Goal: Transaction & Acquisition: Purchase product/service

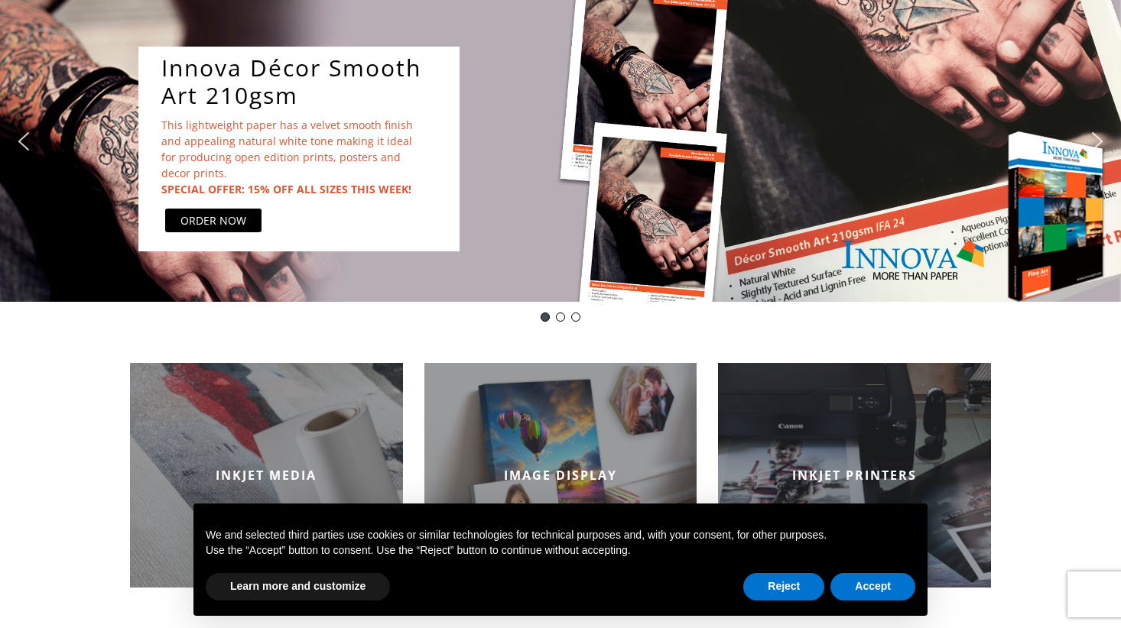
scroll to position [222, 0]
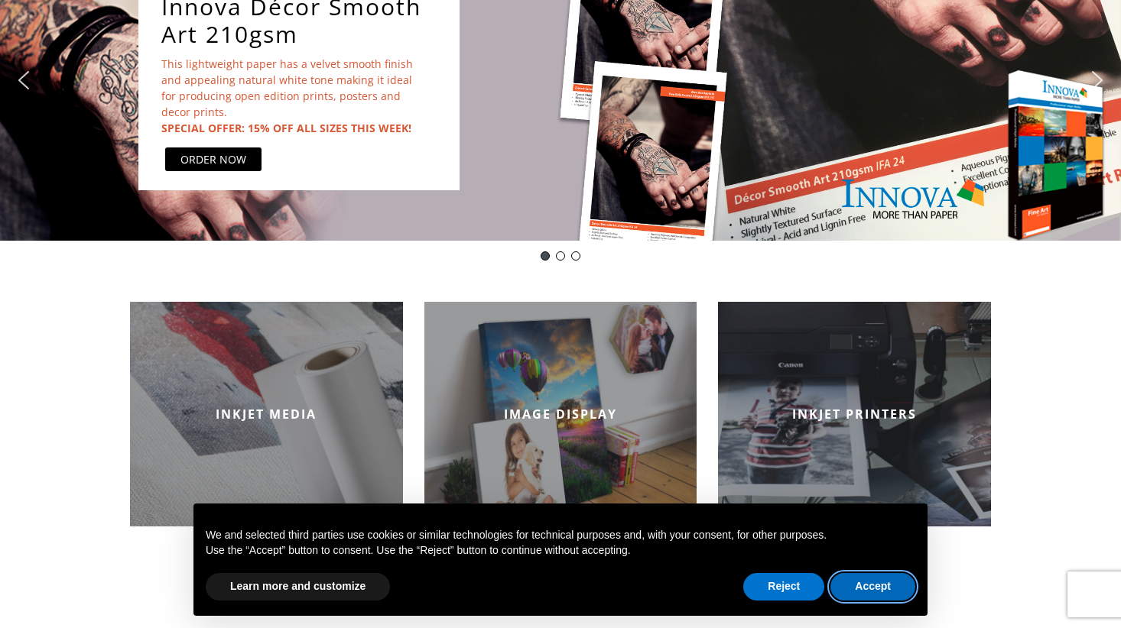
click at [881, 587] on button "Accept" at bounding box center [872, 587] width 85 height 28
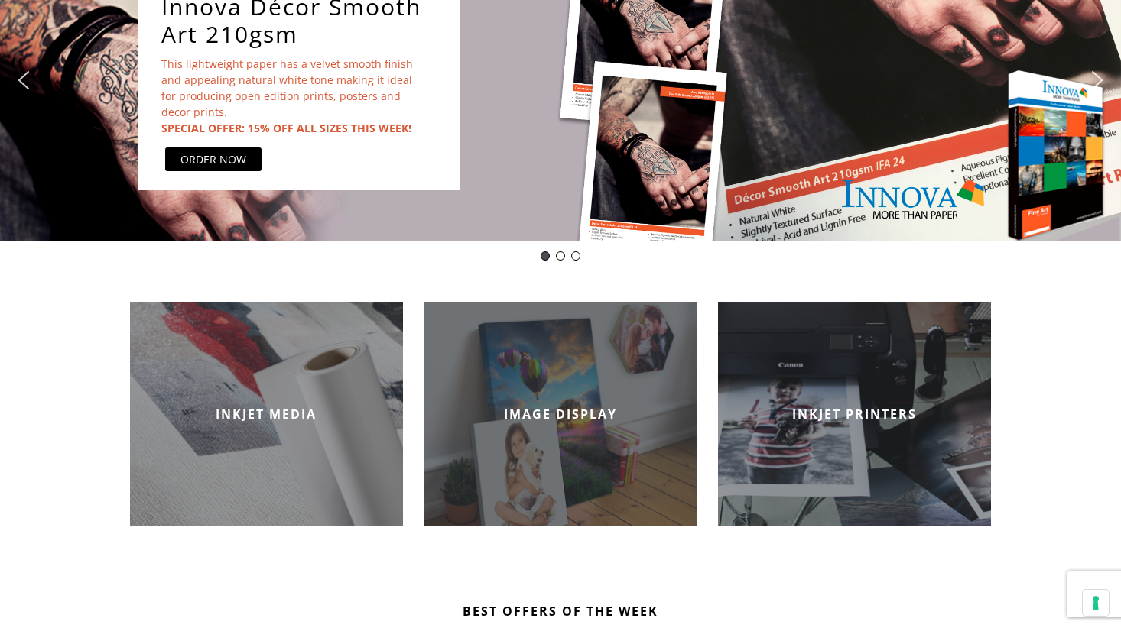
scroll to position [0, 0]
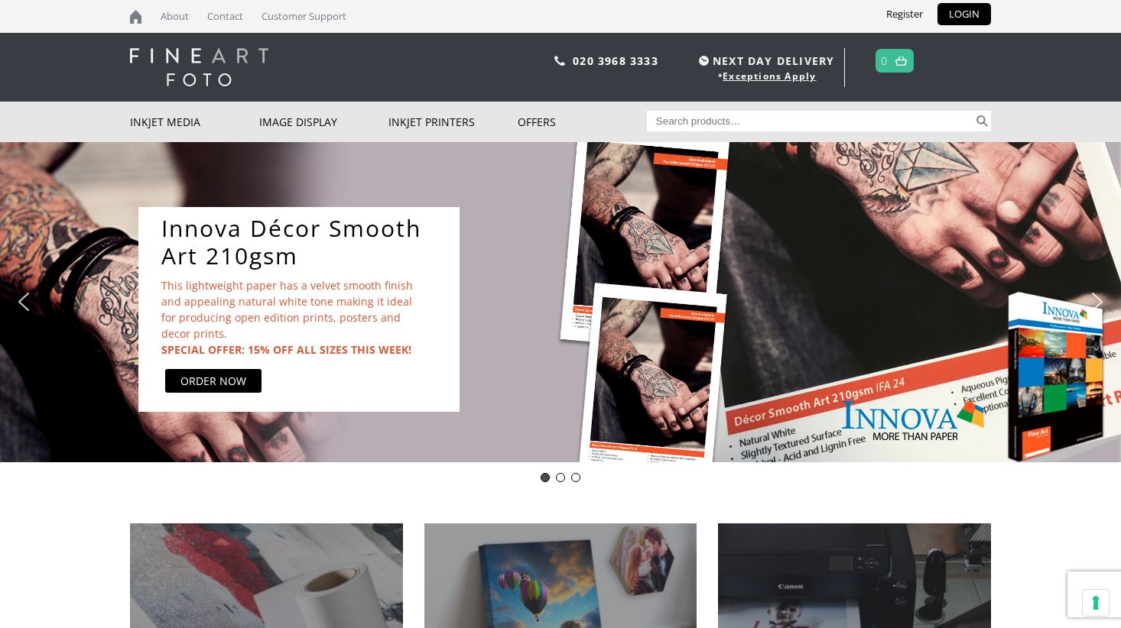
click at [697, 118] on input "Search for:" at bounding box center [810, 121] width 327 height 21
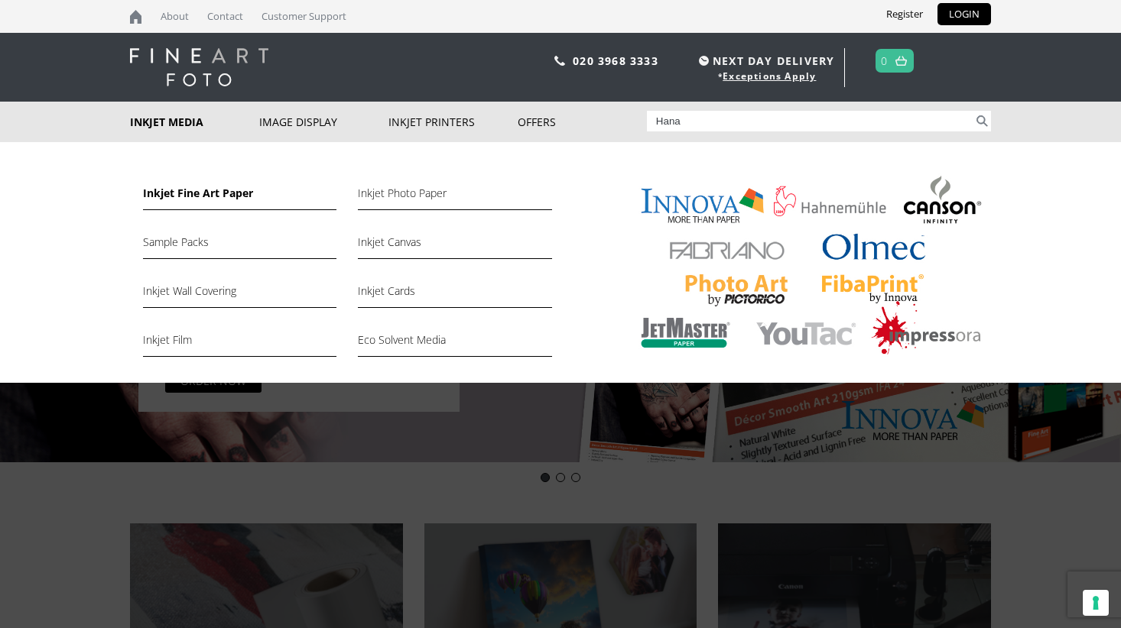
type input "Hana"
click at [223, 193] on link "Inkjet Fine Art Paper" at bounding box center [239, 197] width 193 height 26
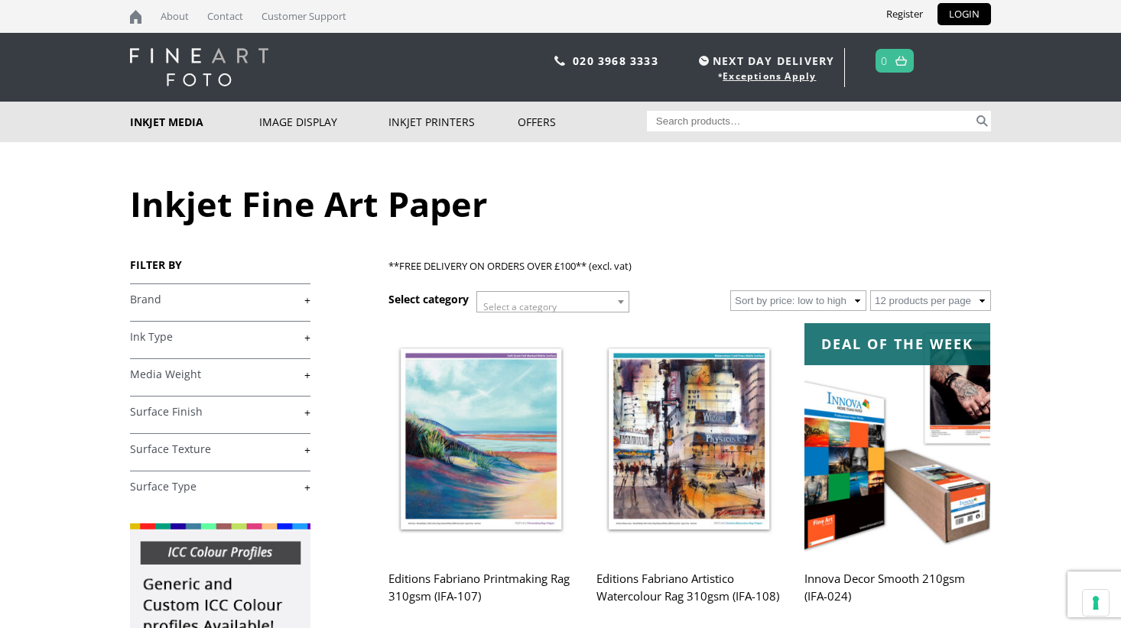
click at [587, 303] on span "Select a category" at bounding box center [552, 307] width 151 height 31
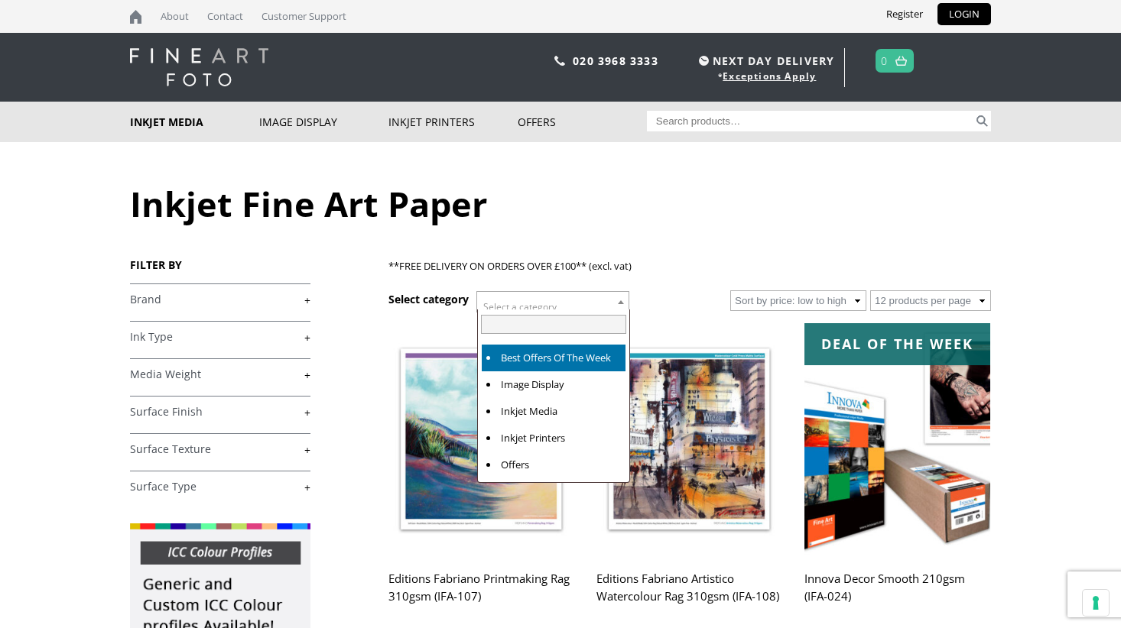
click at [587, 303] on span "Select a category" at bounding box center [552, 307] width 151 height 31
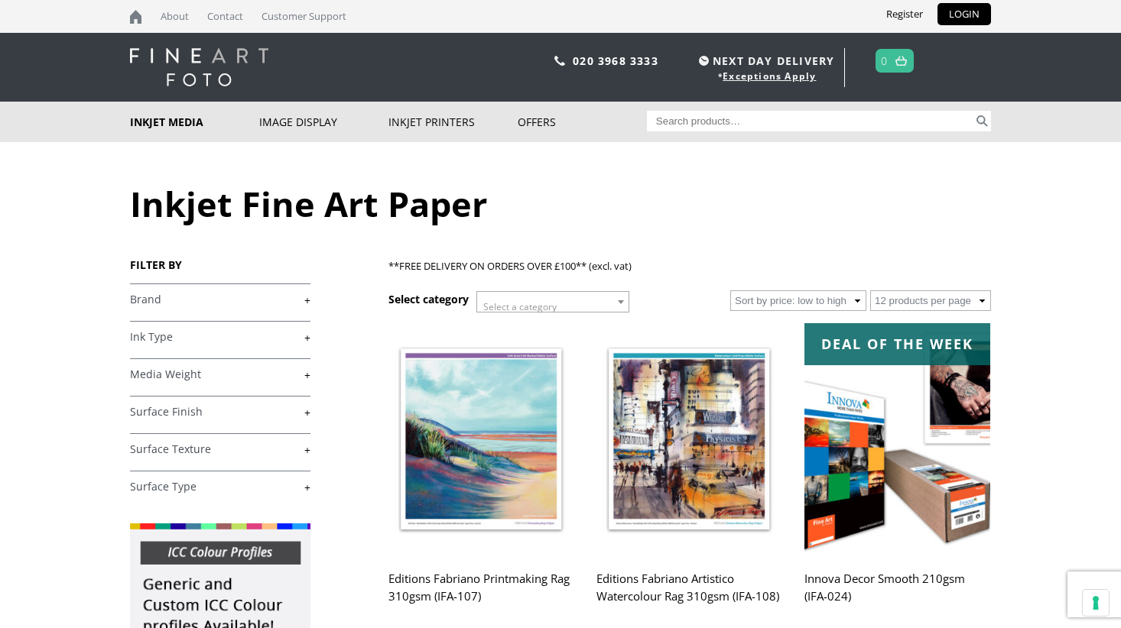
click at [235, 303] on link "+" at bounding box center [220, 300] width 180 height 15
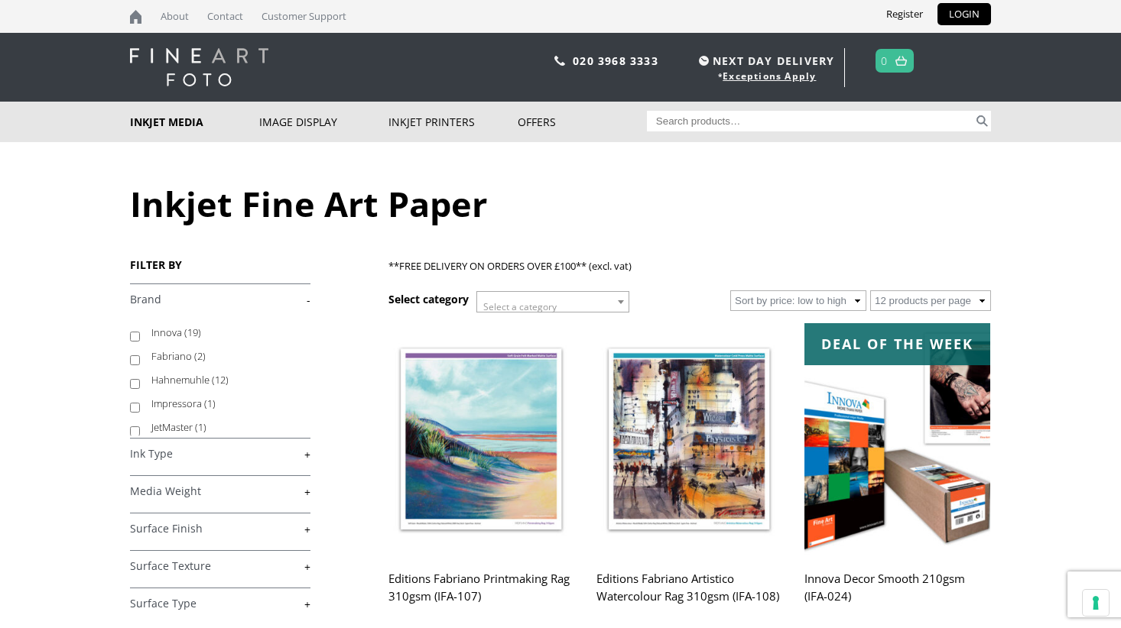
click at [136, 381] on input "Hahnemuhle (12)" at bounding box center [135, 384] width 10 height 10
checkbox input "true"
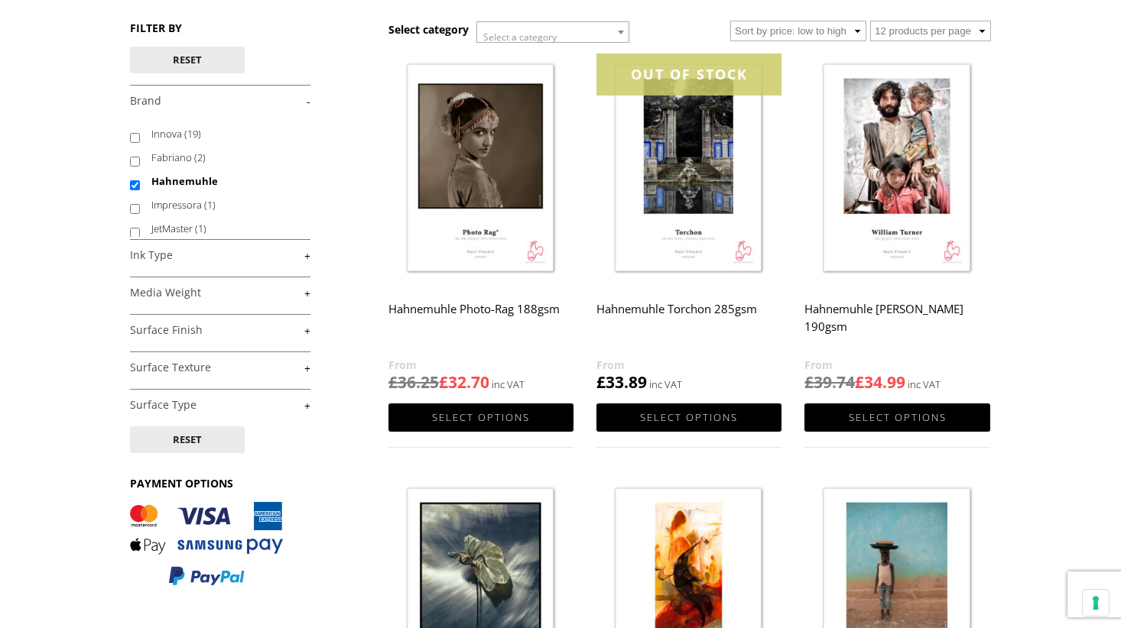
scroll to position [192, 0]
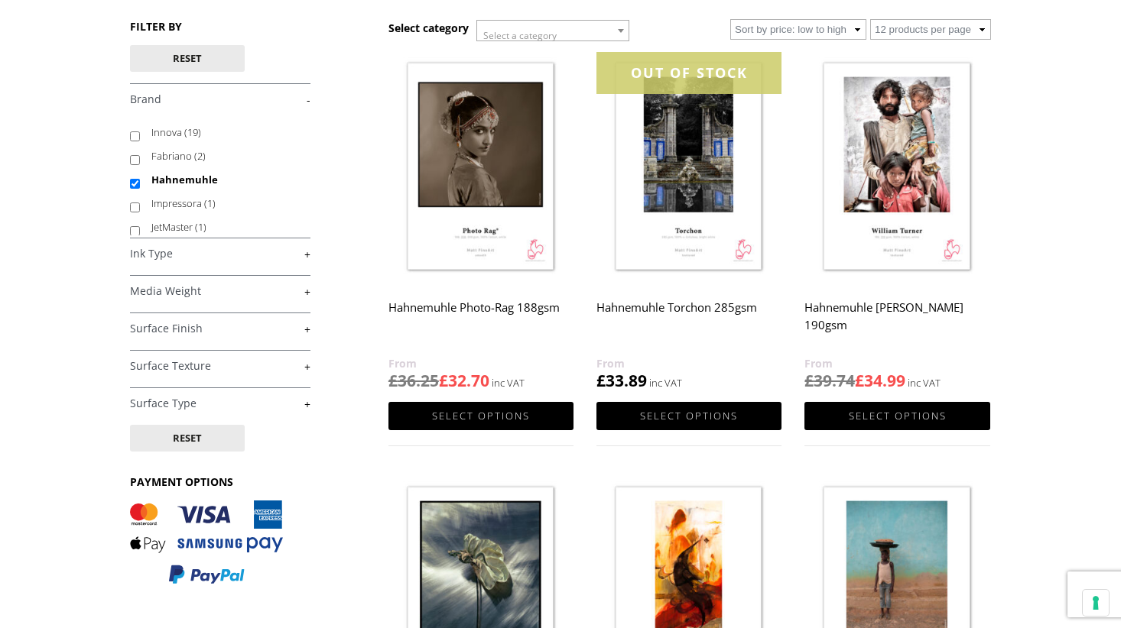
click at [303, 288] on link "+" at bounding box center [220, 291] width 180 height 15
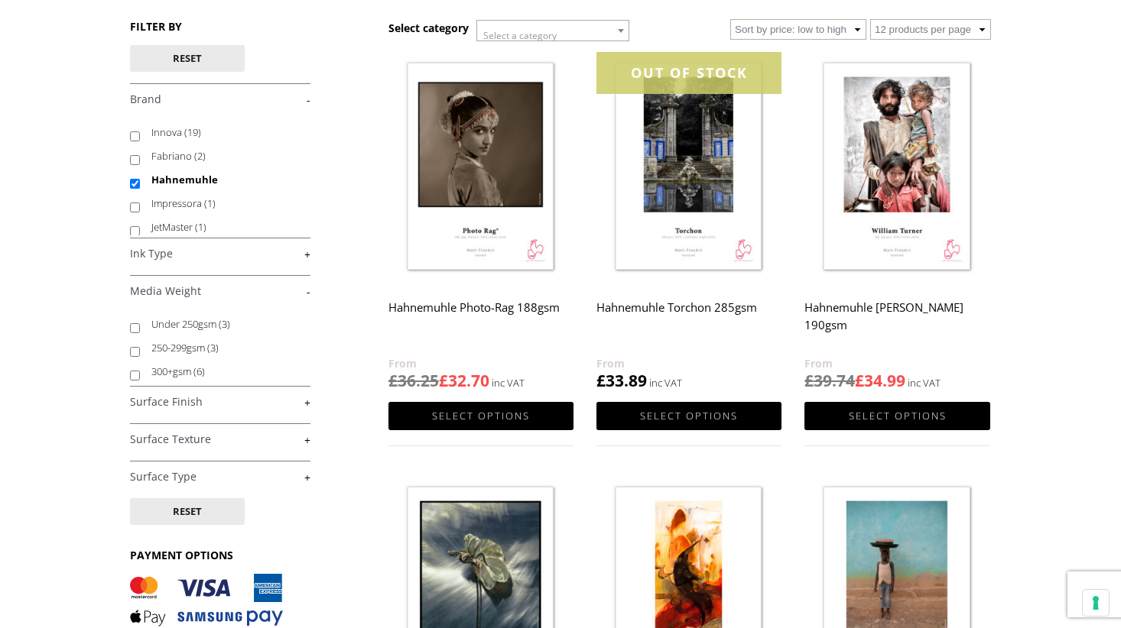
click at [144, 369] on li "300+gsm (6)" at bounding box center [220, 372] width 180 height 24
click at [136, 373] on input "300+gsm (6)" at bounding box center [135, 376] width 10 height 10
checkbox input "true"
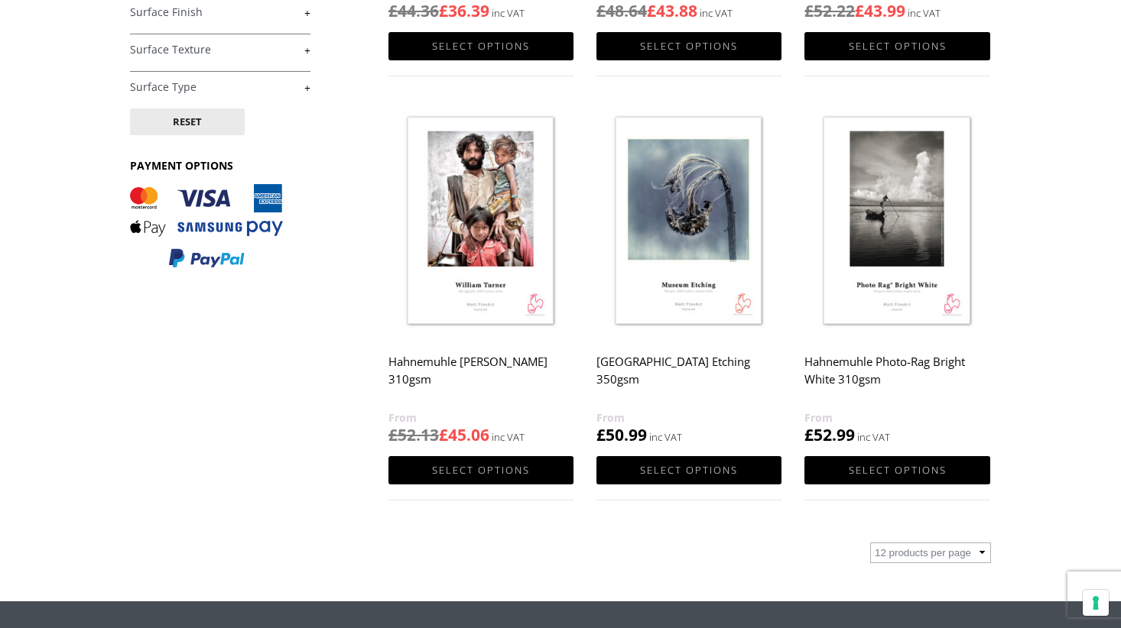
scroll to position [580, 0]
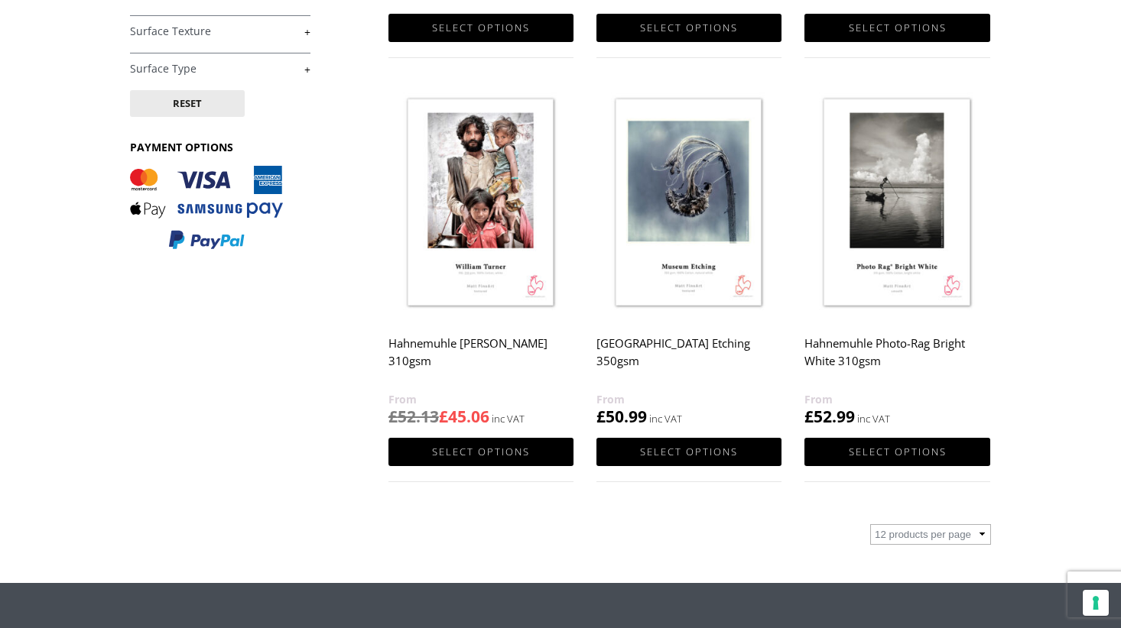
click at [851, 350] on h2 "Hahnemuhle Photo-Rag Bright White 310gsm" at bounding box center [896, 359] width 185 height 61
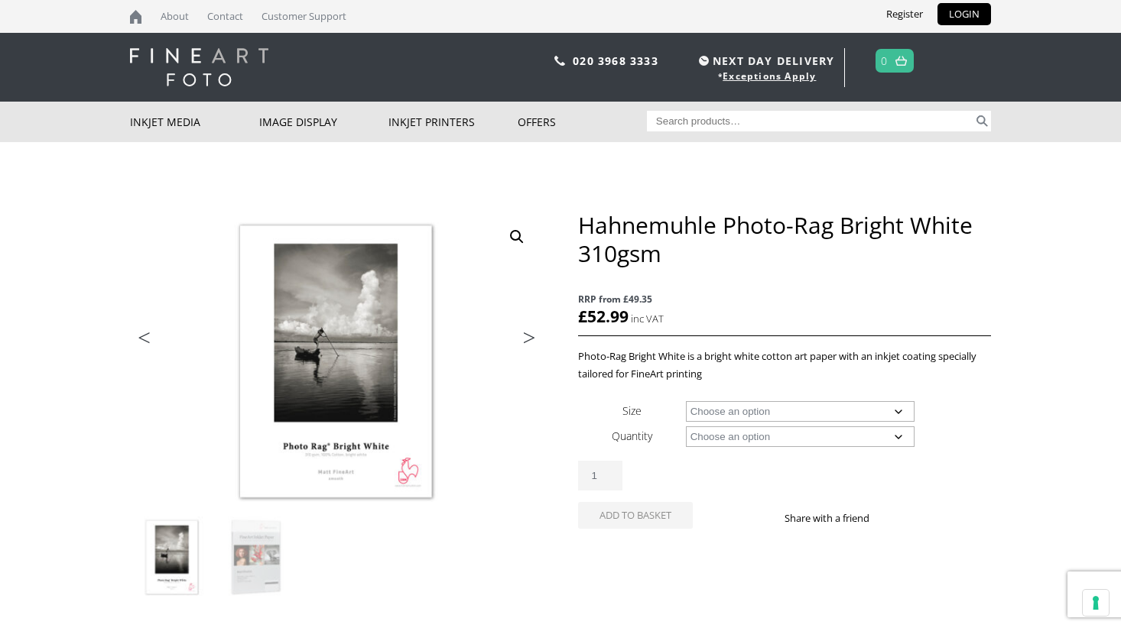
click at [825, 414] on select "Choose an option A4 Sheet A3 Sheet A3+ Sheet A2 Sheet 17" Wide Roll 24" Wide Ro…" at bounding box center [800, 411] width 229 height 21
select select "a2-sheet"
click at [799, 439] on select "Choose an option 25 Sheets" at bounding box center [800, 436] width 229 height 21
select select "25-sheets"
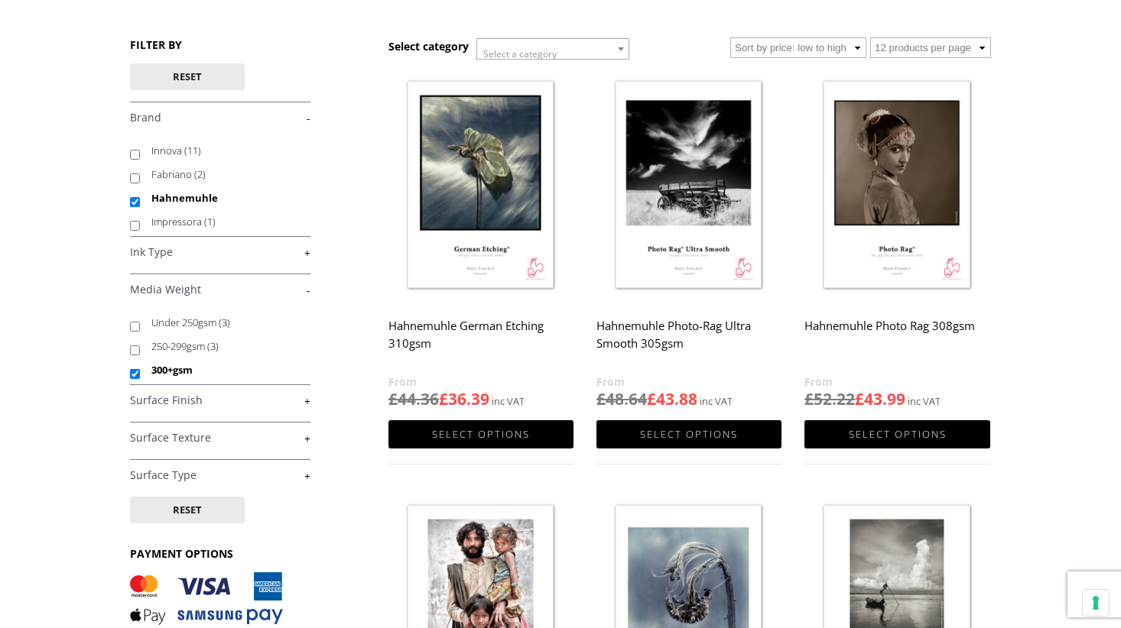
scroll to position [173, 0]
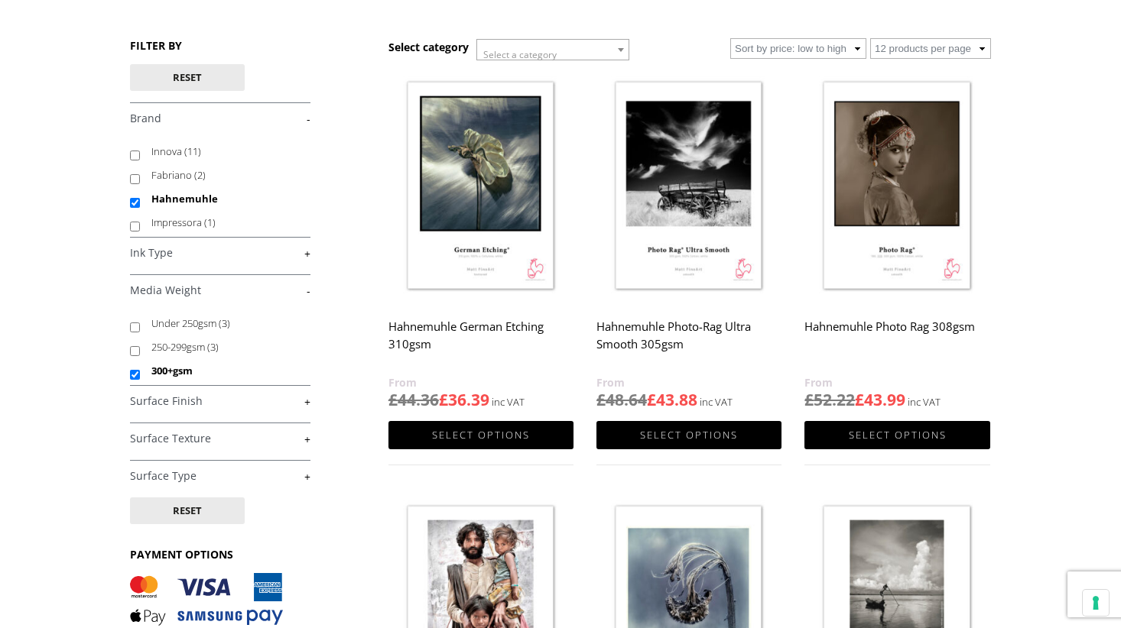
click at [881, 202] on img at bounding box center [896, 187] width 185 height 232
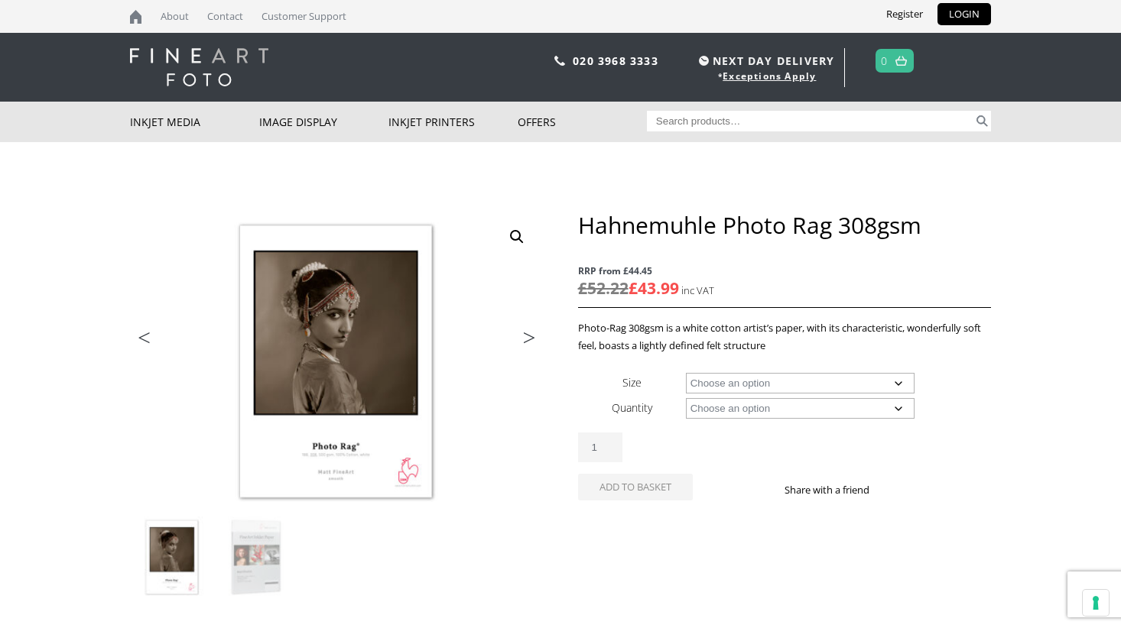
click at [822, 386] on select "Choose an option A4 Sheet A3 Sheet A3+ Sheet A2 Sheet 17" Wide Roll 24" Wide Ro…" at bounding box center [800, 383] width 229 height 21
select select "a2-sheet"
click at [797, 410] on select "Choose an option 25 Sheets" at bounding box center [800, 408] width 229 height 21
select select "25-sheets"
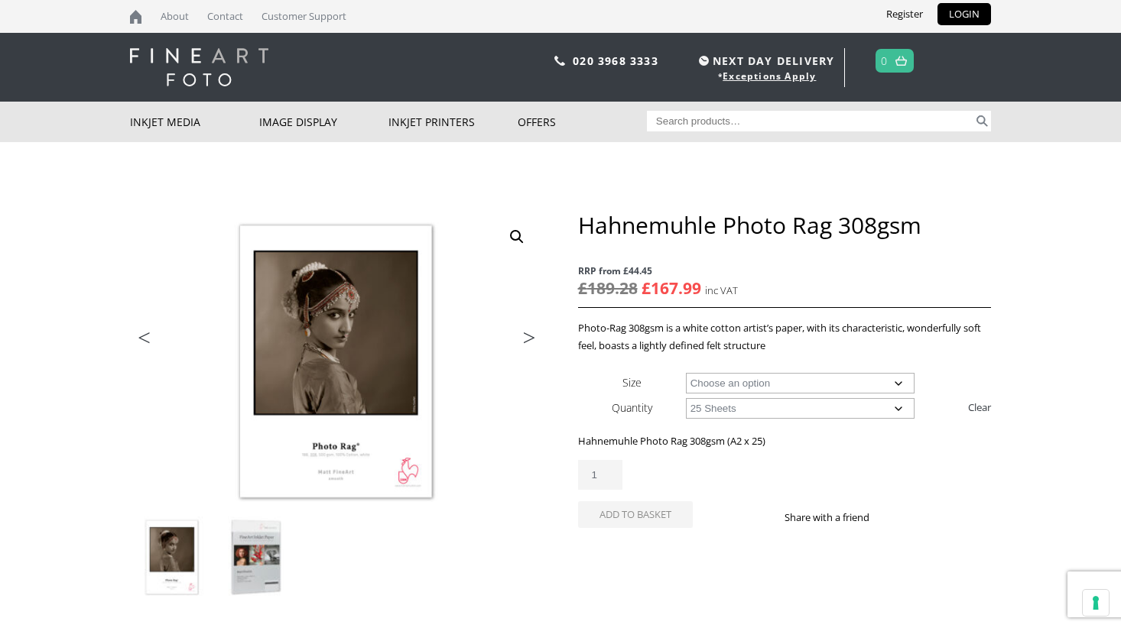
click at [272, 549] on img at bounding box center [256, 558] width 83 height 83
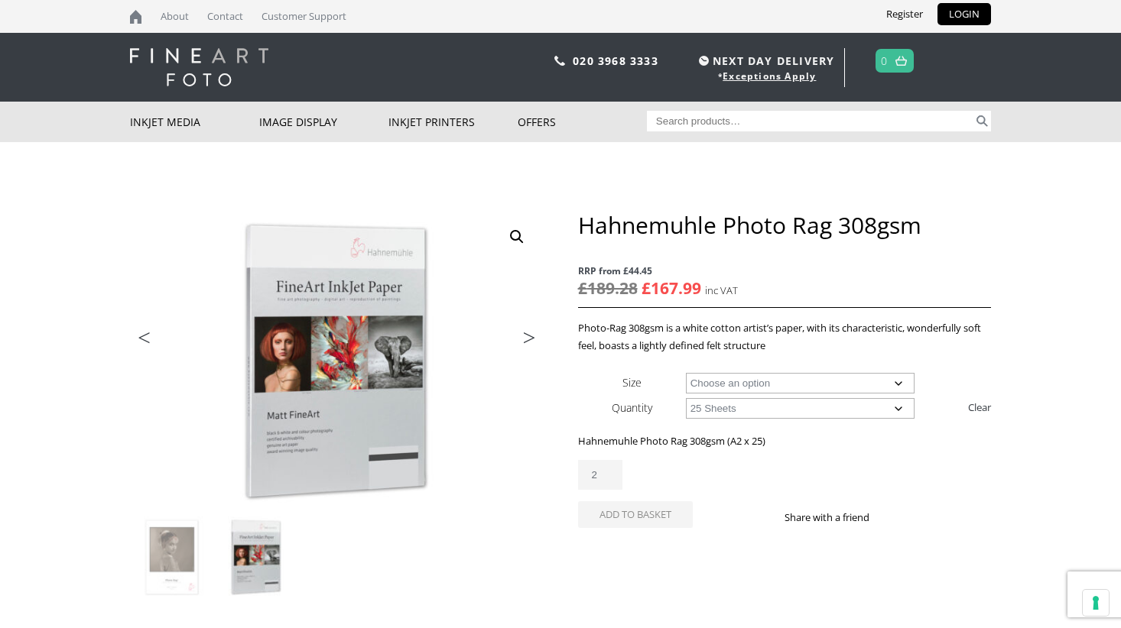
type input "2"
click at [608, 470] on input "2" at bounding box center [600, 475] width 44 height 30
click at [636, 506] on button "Add to basket" at bounding box center [635, 514] width 115 height 27
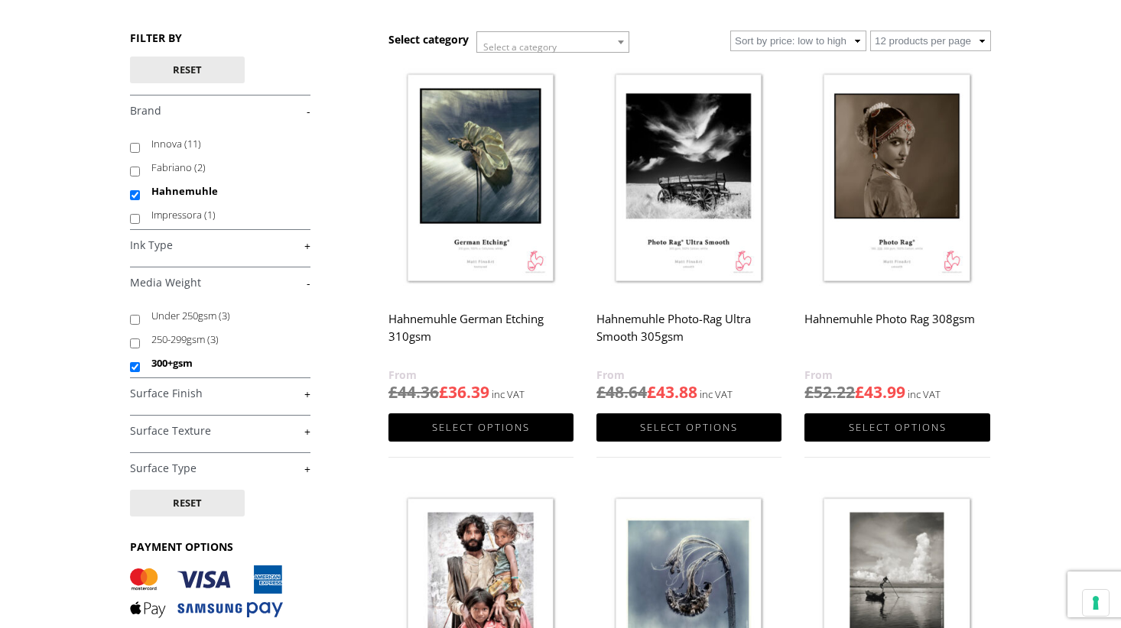
scroll to position [167, 0]
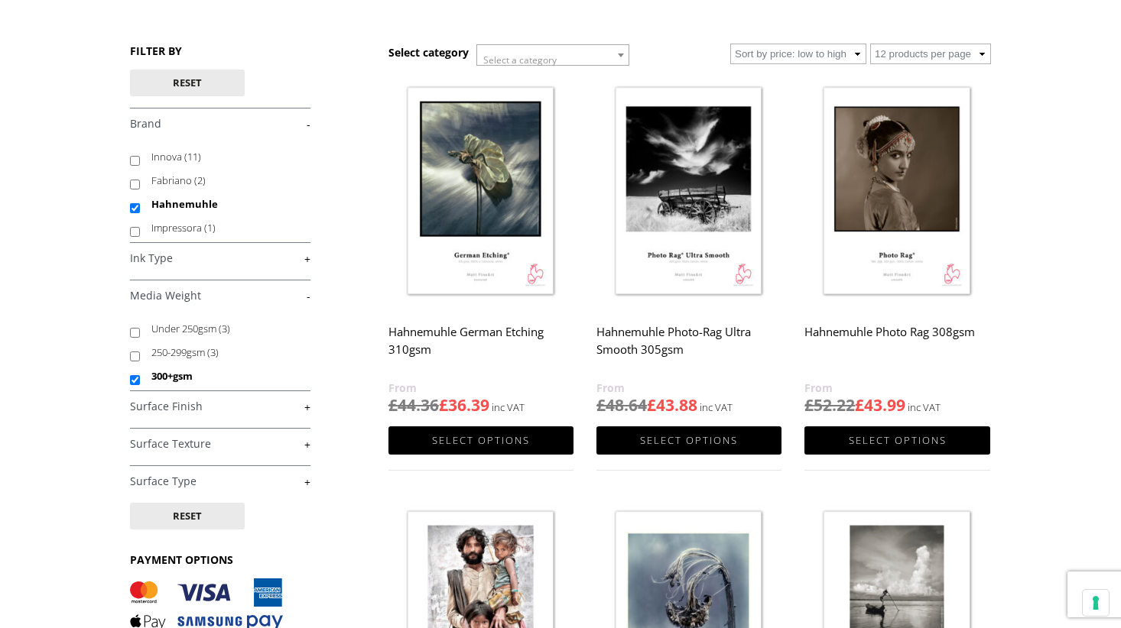
click at [709, 206] on img at bounding box center [688, 192] width 185 height 232
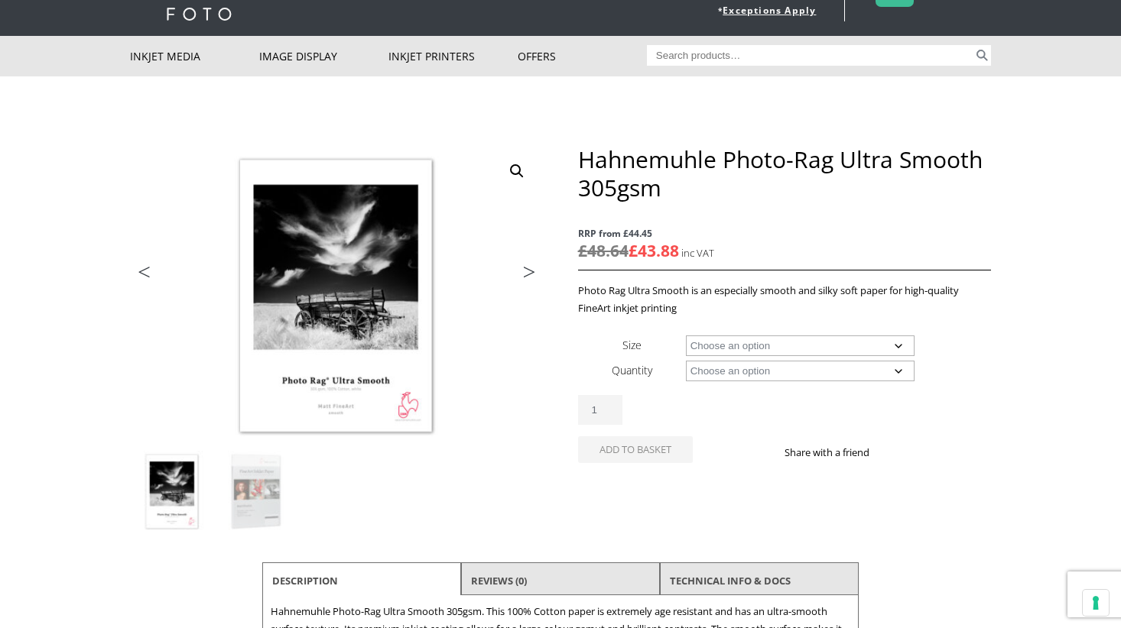
scroll to position [78, 0]
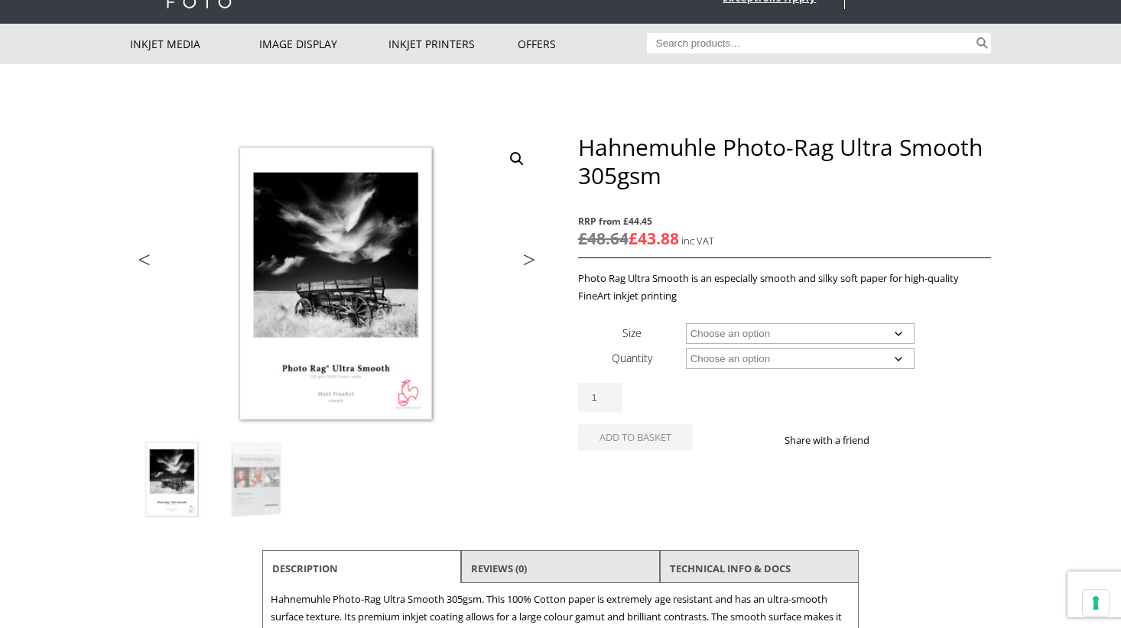
click at [746, 334] on select "Choose an option A4 Sheet A3 Sheet A3+ Sheet A2 Sheet 17" Wide Roll 24" Wide Ro…" at bounding box center [800, 333] width 229 height 21
select select "a2-sheet"
click at [748, 361] on select "Choose an option 25 Sheets" at bounding box center [800, 359] width 229 height 21
select select "25-sheets"
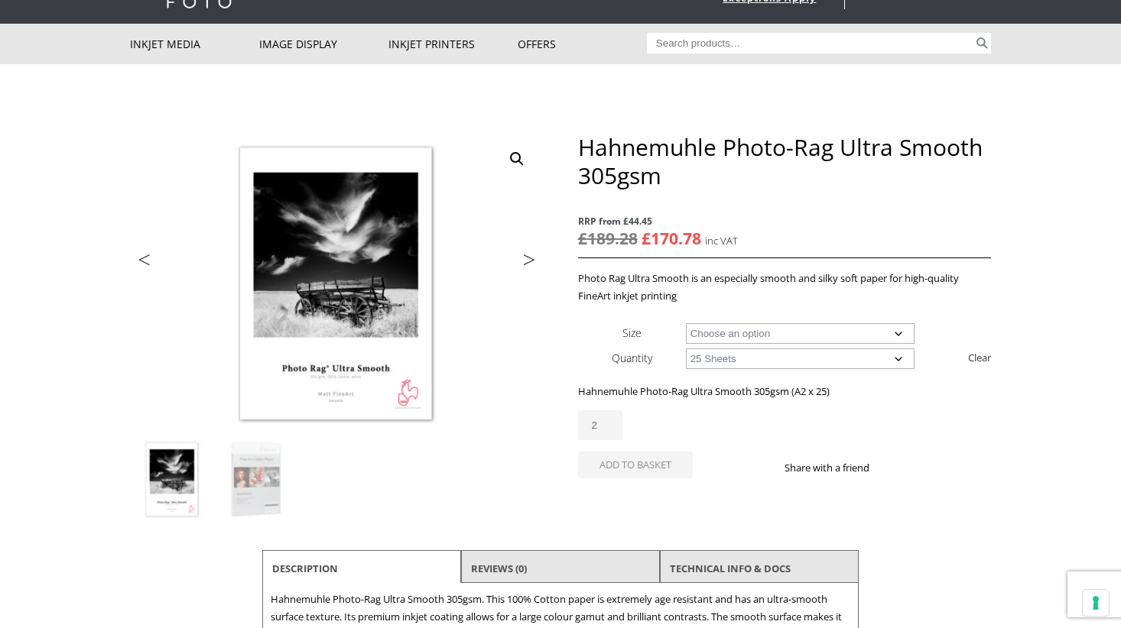
type input "2"
click at [615, 422] on input "2" at bounding box center [600, 425] width 44 height 30
click at [641, 469] on button "Add to basket" at bounding box center [635, 465] width 115 height 27
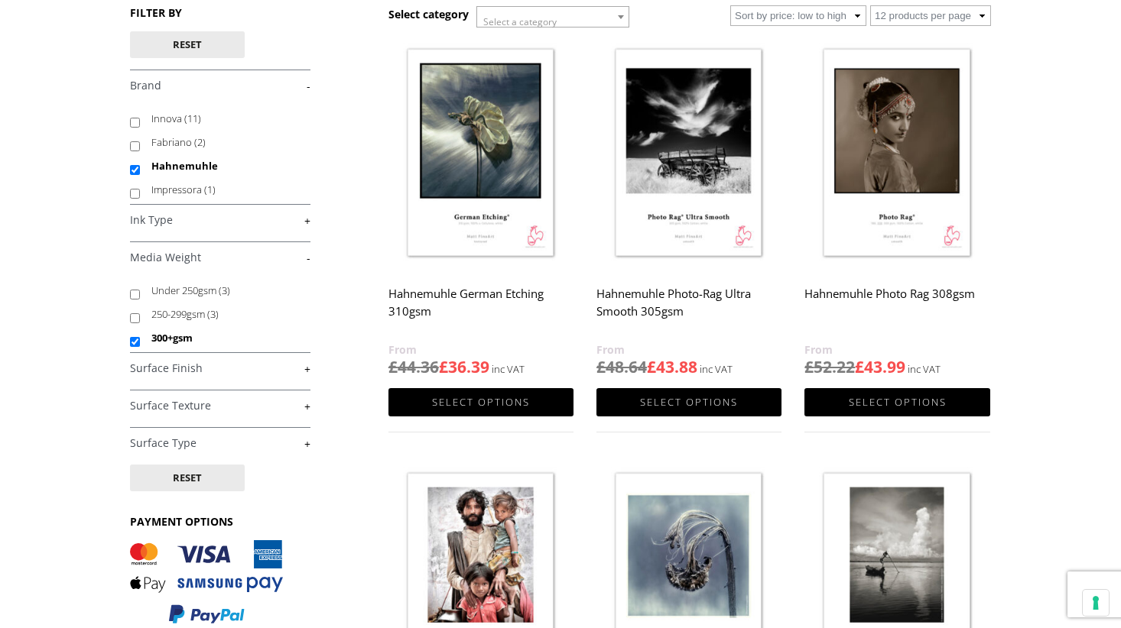
scroll to position [202, 0]
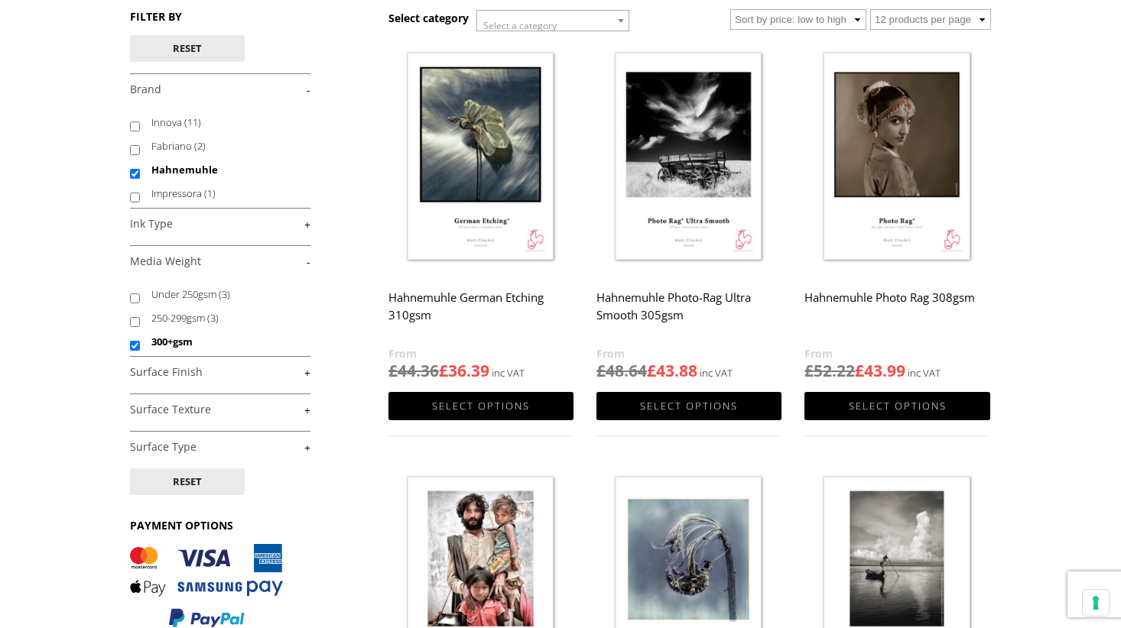
click at [501, 201] on img at bounding box center [480, 158] width 185 height 232
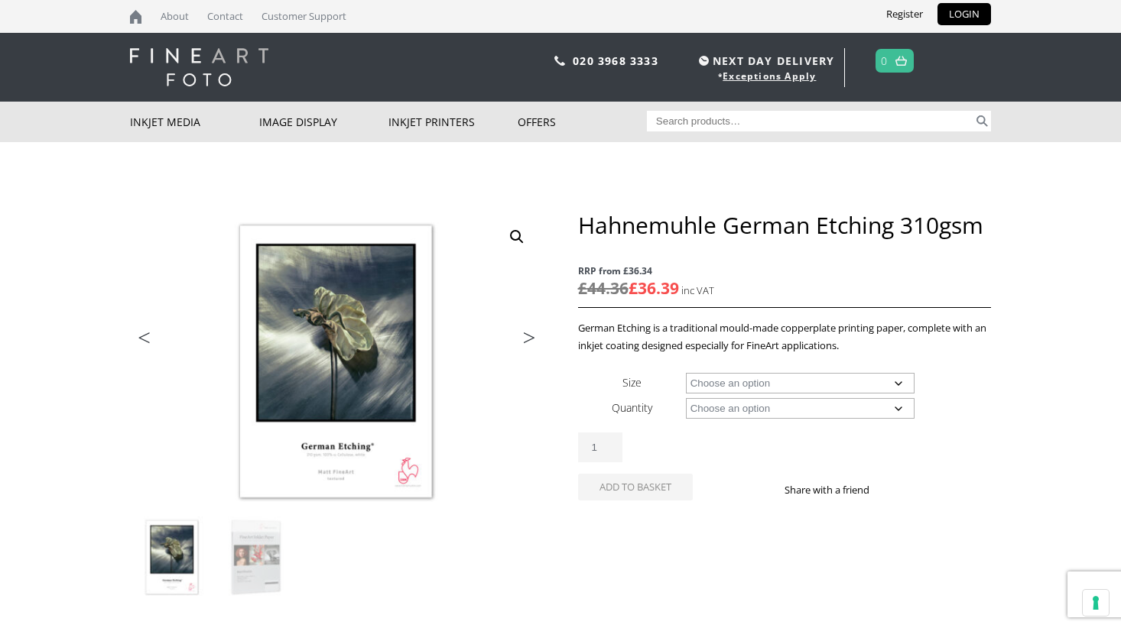
click at [780, 387] on select "Choose an option A4 Sheet A3 Sheet A3+ Sheet A2 Sheet 17" Wide Roll 24" Wide Ro…" at bounding box center [800, 383] width 229 height 21
select select "a2-sheet"
click at [792, 412] on select "Choose an option 25 Sheets" at bounding box center [800, 408] width 229 height 21
select select "25-sheets"
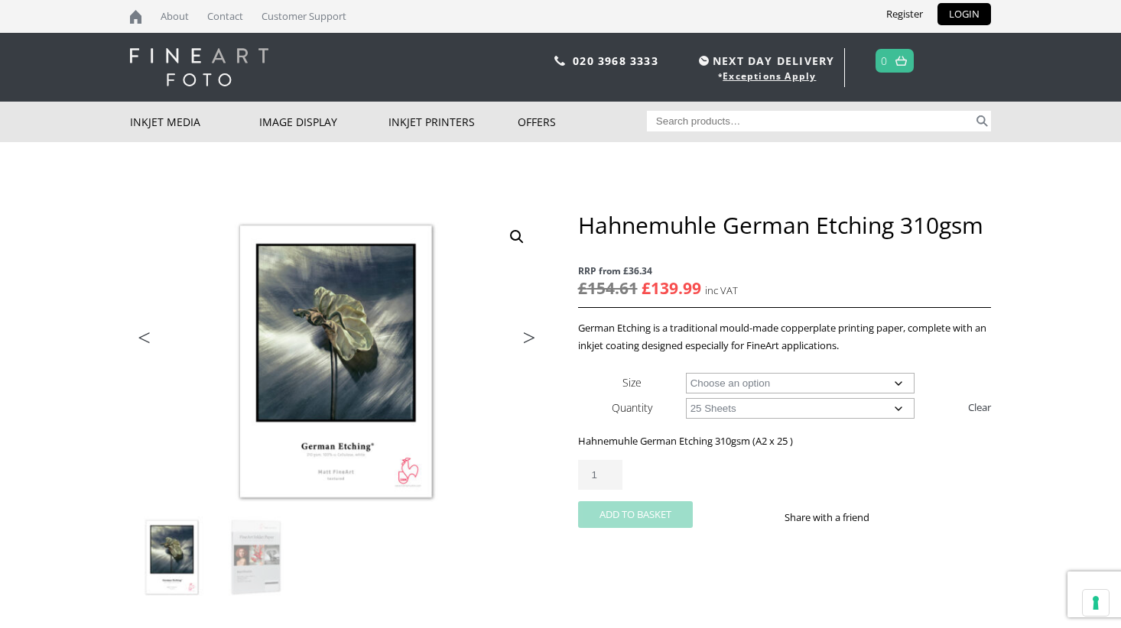
click at [657, 511] on button "Add to basket" at bounding box center [635, 514] width 115 height 27
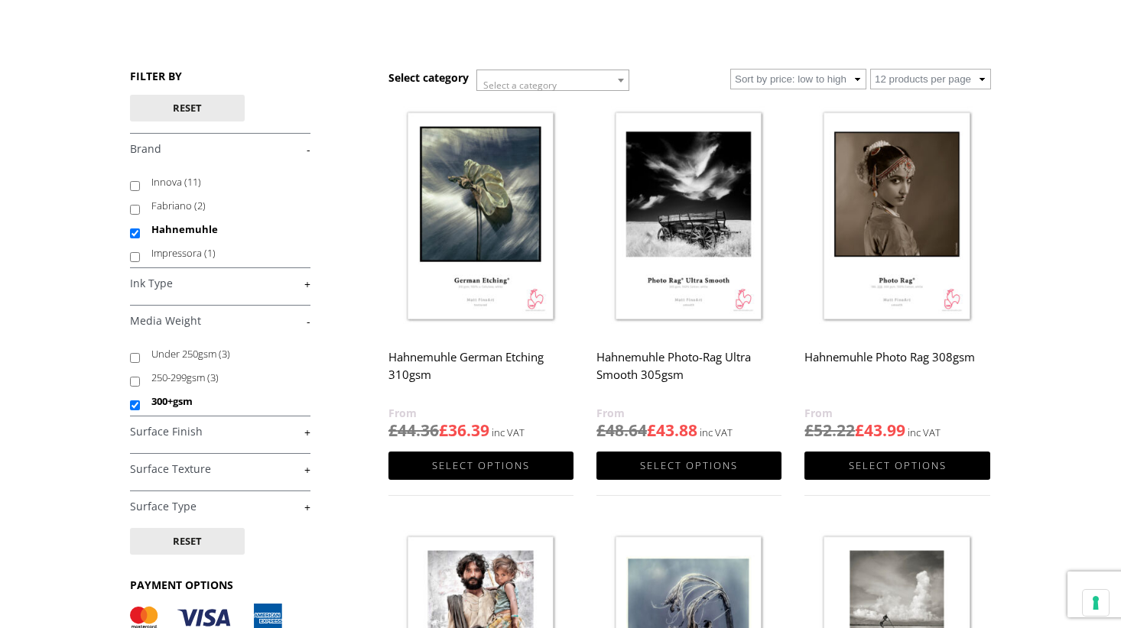
scroll to position [139, 0]
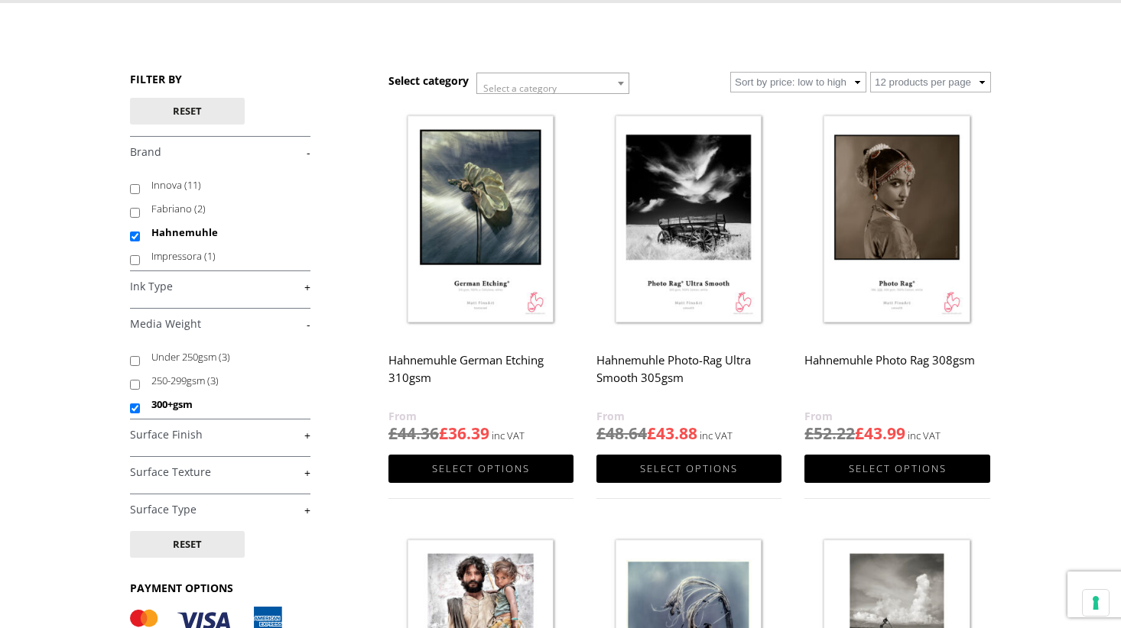
click at [678, 203] on img at bounding box center [688, 221] width 185 height 232
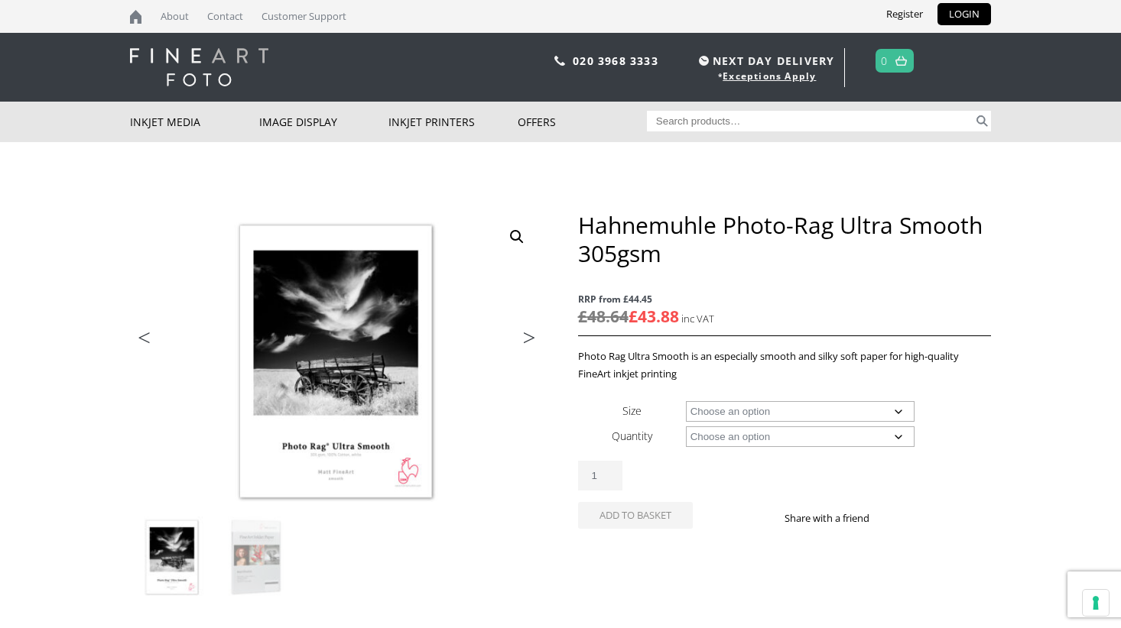
click at [763, 406] on select "Choose an option A4 Sheet A3 Sheet A3+ Sheet A2 Sheet 17" Wide Roll 24" Wide Ro…" at bounding box center [800, 411] width 229 height 21
select select "a2-sheet"
click at [787, 437] on select "Choose an option 25 Sheets" at bounding box center [800, 436] width 229 height 21
select select "25-sheets"
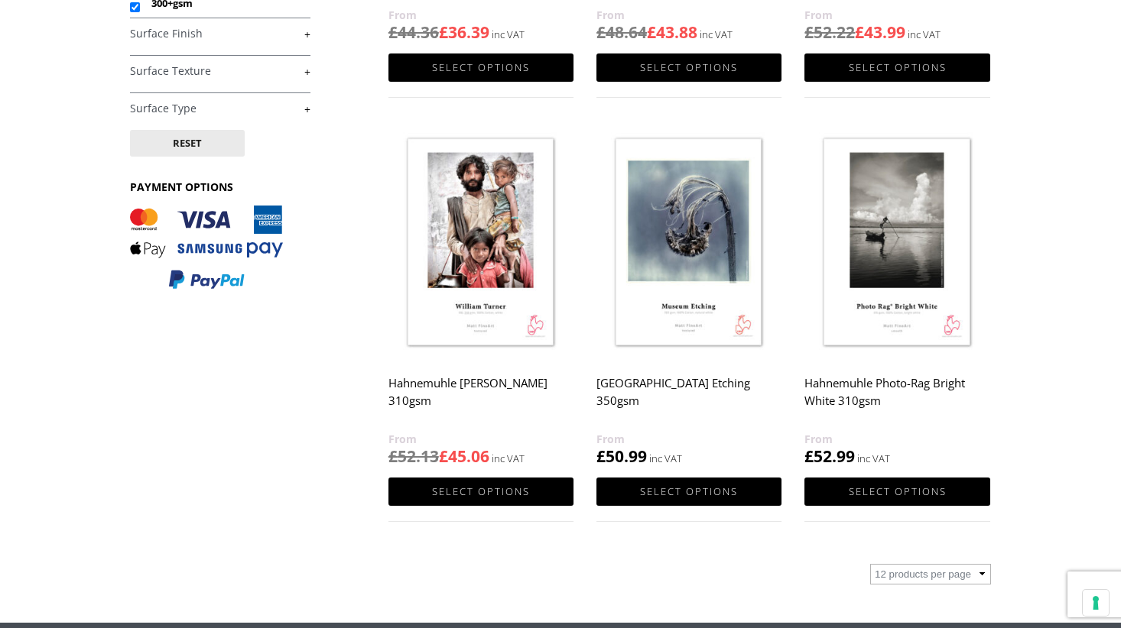
scroll to position [539, 0]
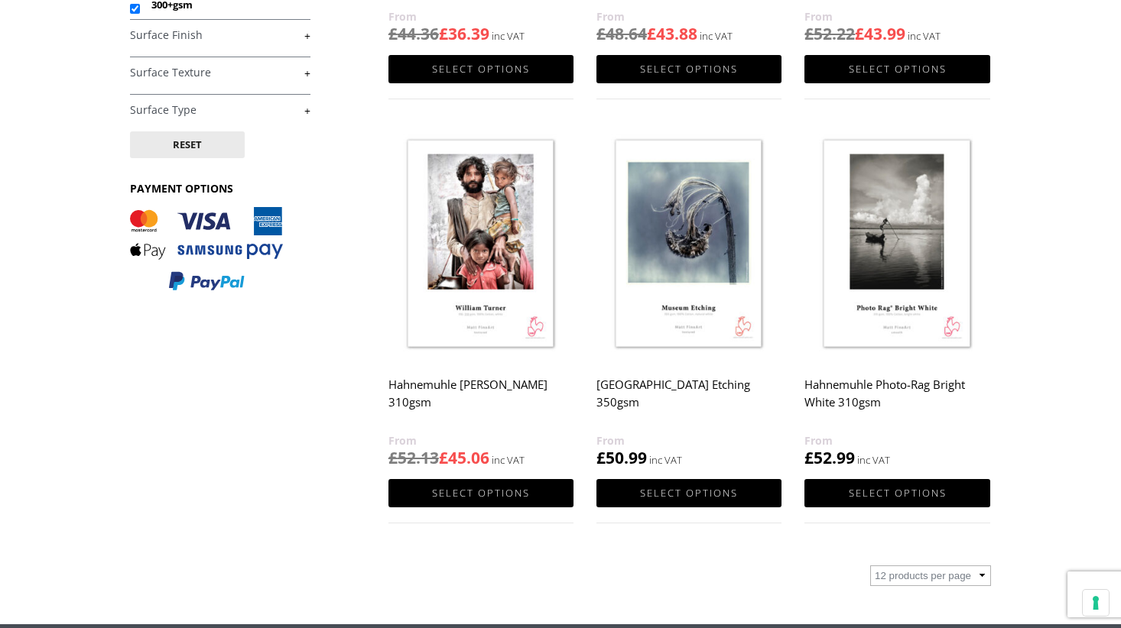
click at [896, 248] on img at bounding box center [896, 245] width 185 height 232
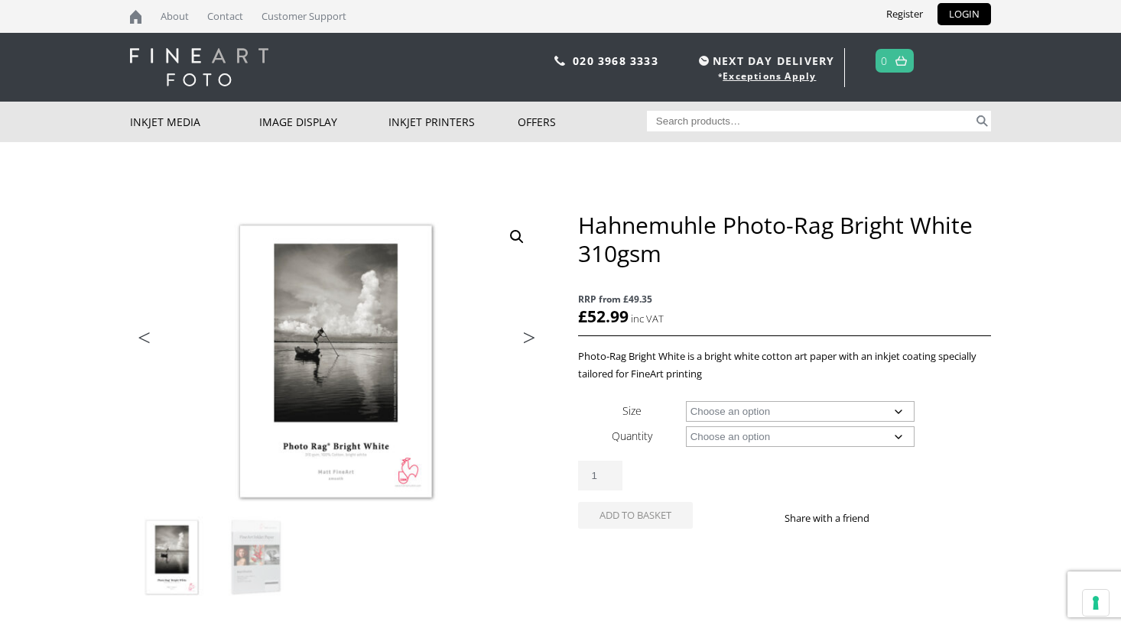
click at [812, 416] on select "Choose an option A4 Sheet A3 Sheet A3+ Sheet A2 Sheet 17" Wide Roll 24" Wide Ro…" at bounding box center [800, 411] width 229 height 21
select select "a2-sheet"
click at [820, 436] on select "Choose an option 25 Sheets" at bounding box center [800, 436] width 229 height 21
select select "25-sheets"
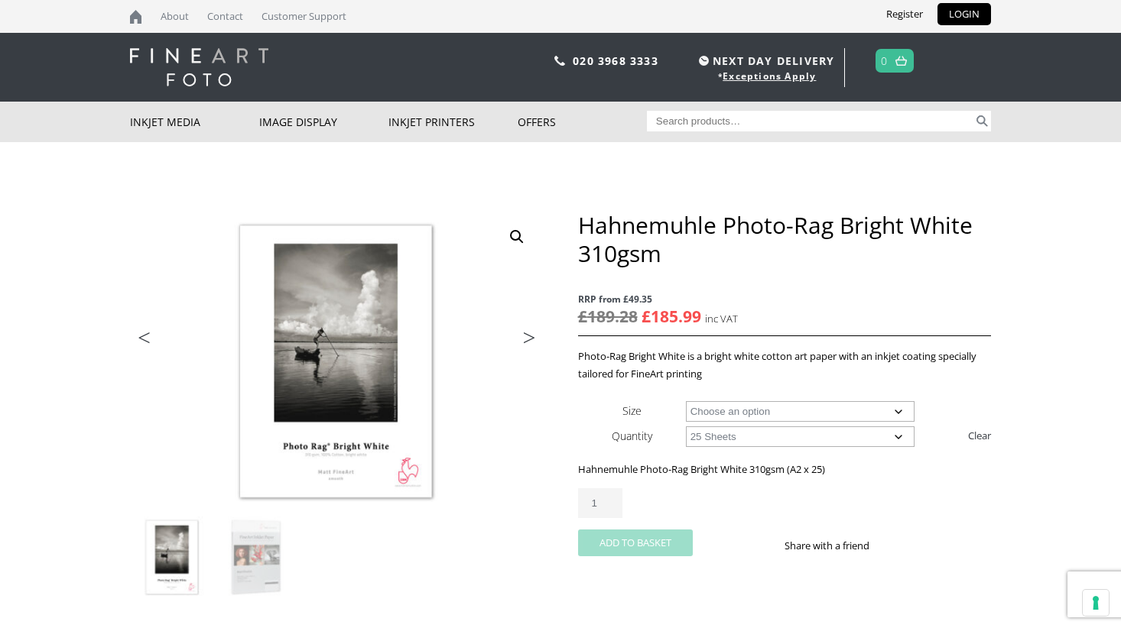
click at [665, 537] on button "Add to basket" at bounding box center [635, 543] width 115 height 27
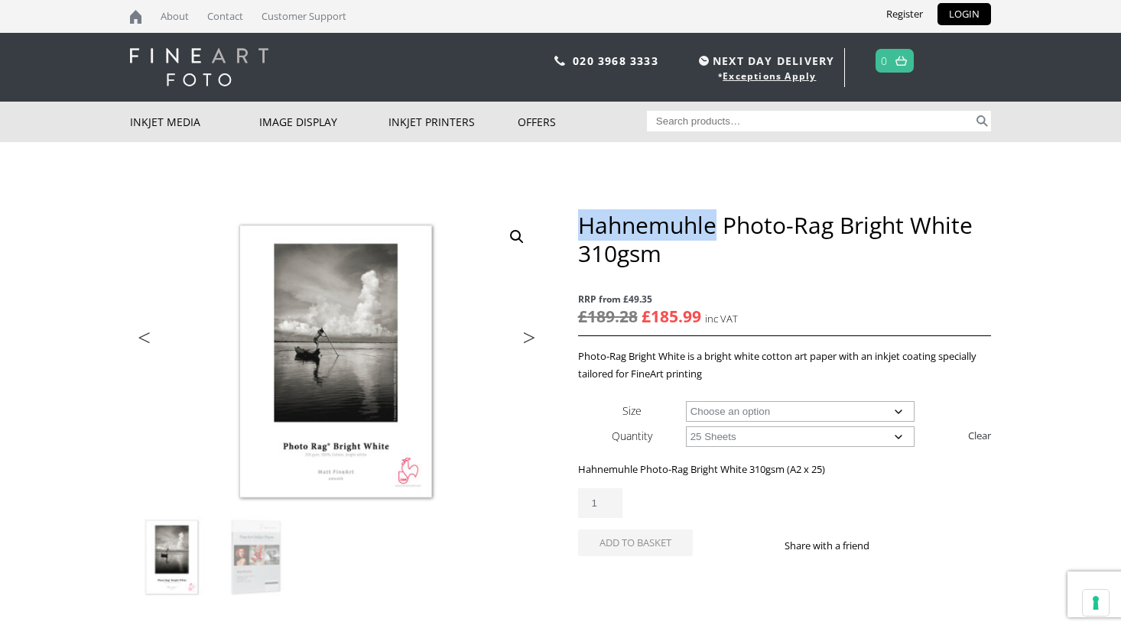
drag, startPoint x: 582, startPoint y: 226, endPoint x: 715, endPoint y: 238, distance: 133.5
click at [715, 238] on h1 "Hahnemuhle Photo-Rag Bright White 310gsm" at bounding box center [784, 239] width 413 height 57
copy h1 "Hahnemuhle"
click at [709, 115] on input "Search for:" at bounding box center [810, 121] width 327 height 21
paste input "Hahnemuhle"
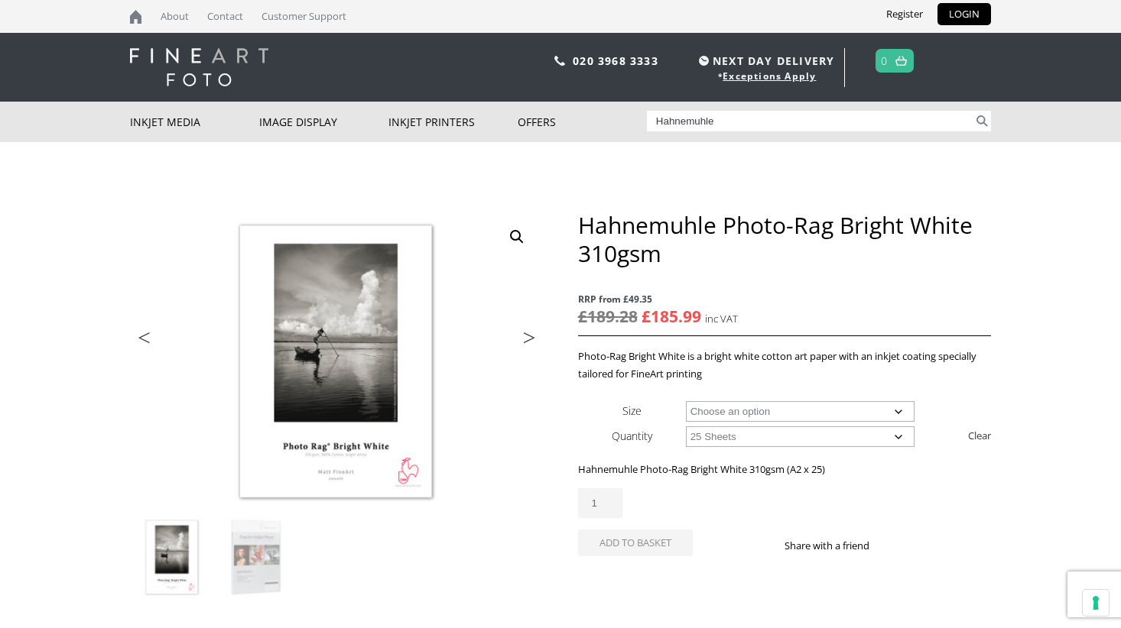
type input "Hahnemuhle"
click at [973, 111] on button "Search" at bounding box center [982, 121] width 18 height 21
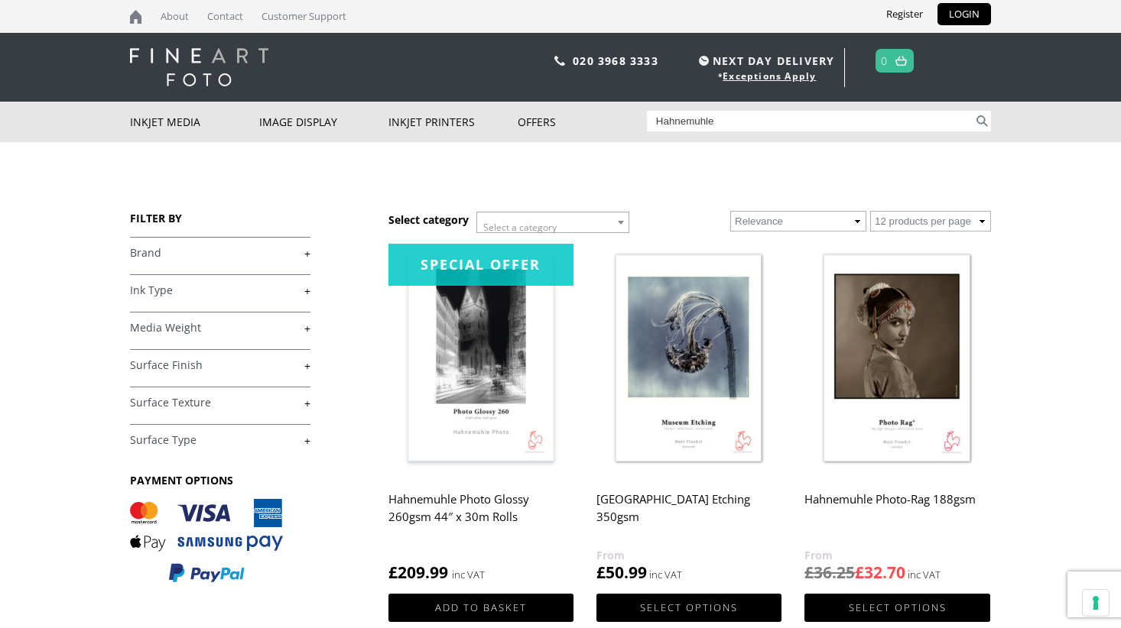
click at [227, 251] on link "+" at bounding box center [220, 253] width 180 height 15
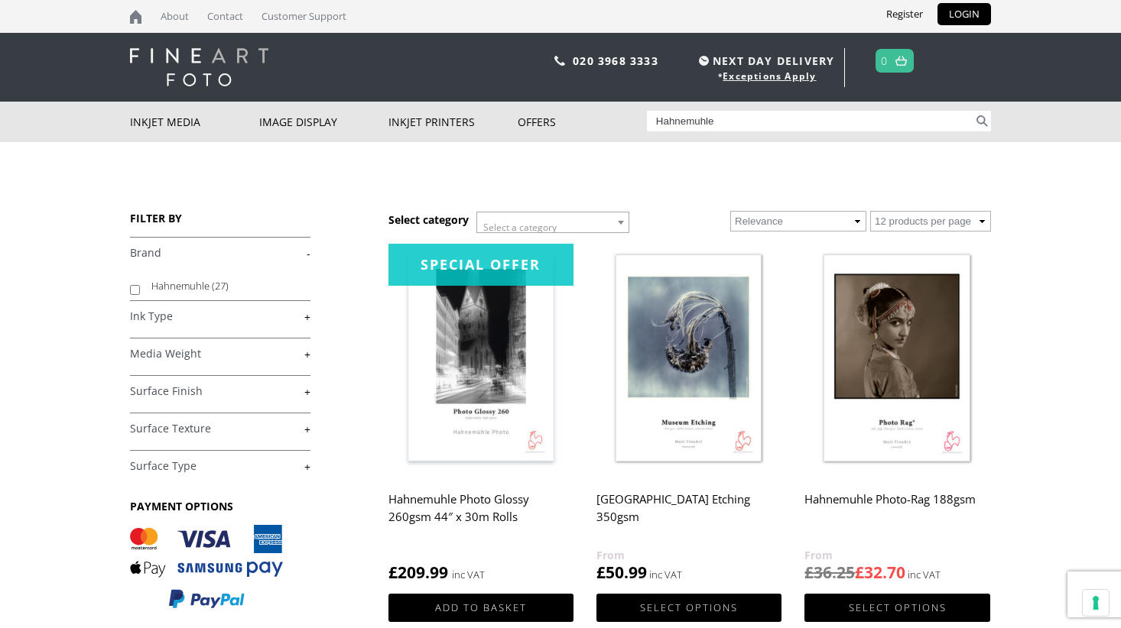
click at [190, 288] on label "Hahnemuhle (27)" at bounding box center [223, 286] width 144 height 24
click at [140, 288] on input "Hahnemuhle (27)" at bounding box center [135, 290] width 10 height 10
checkbox input "true"
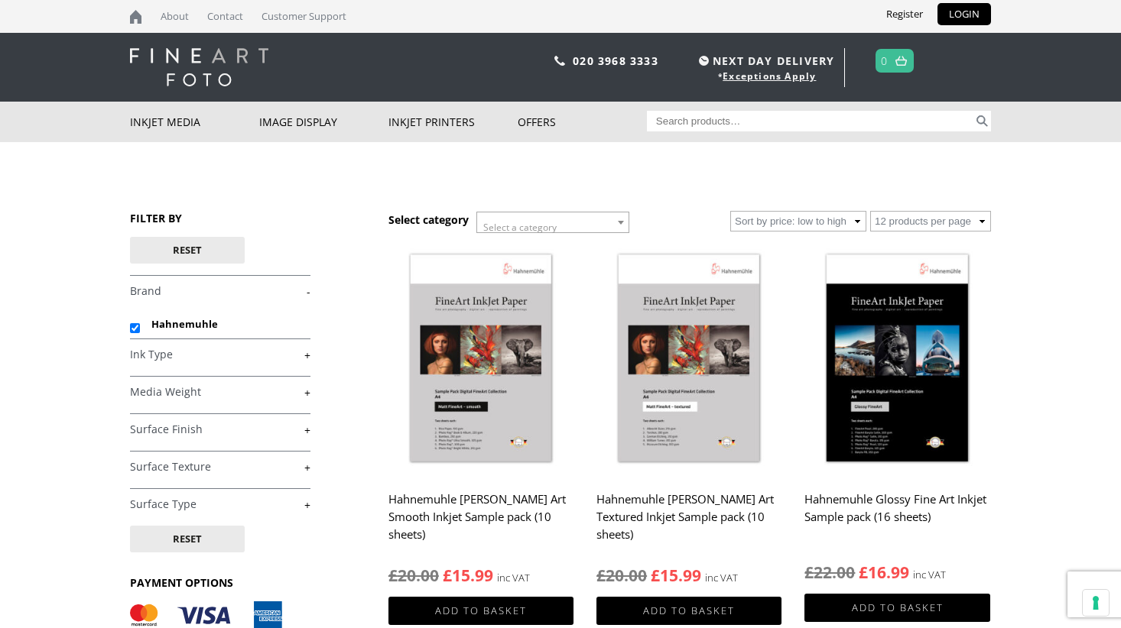
click at [269, 395] on link "+" at bounding box center [220, 392] width 180 height 15
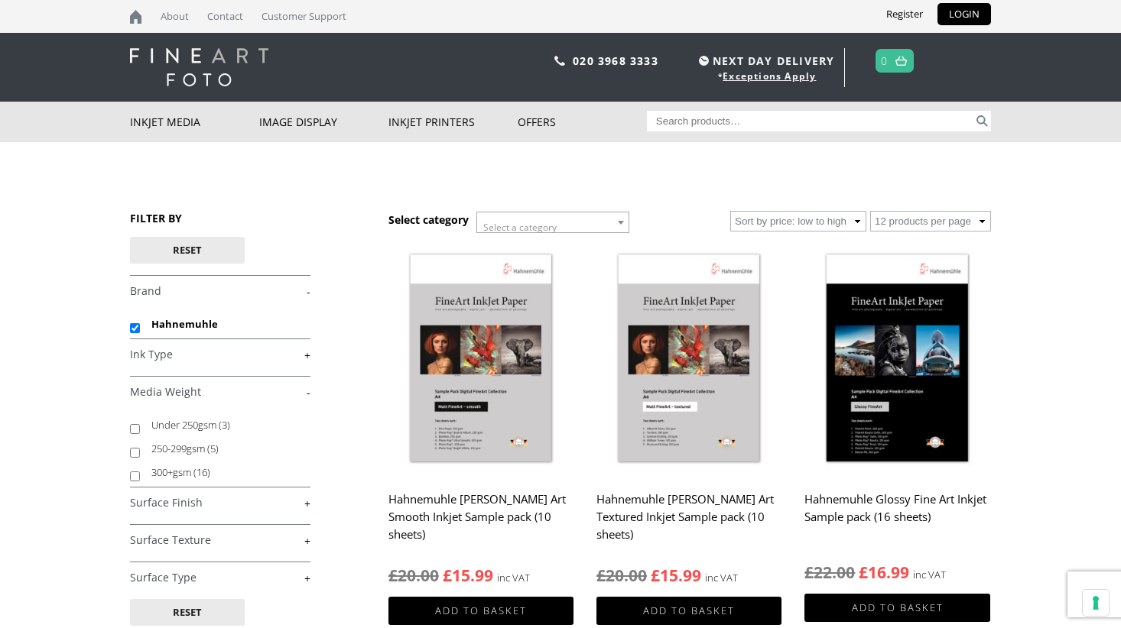
click at [137, 475] on input "300+gsm (16)" at bounding box center [135, 477] width 10 height 10
checkbox input "true"
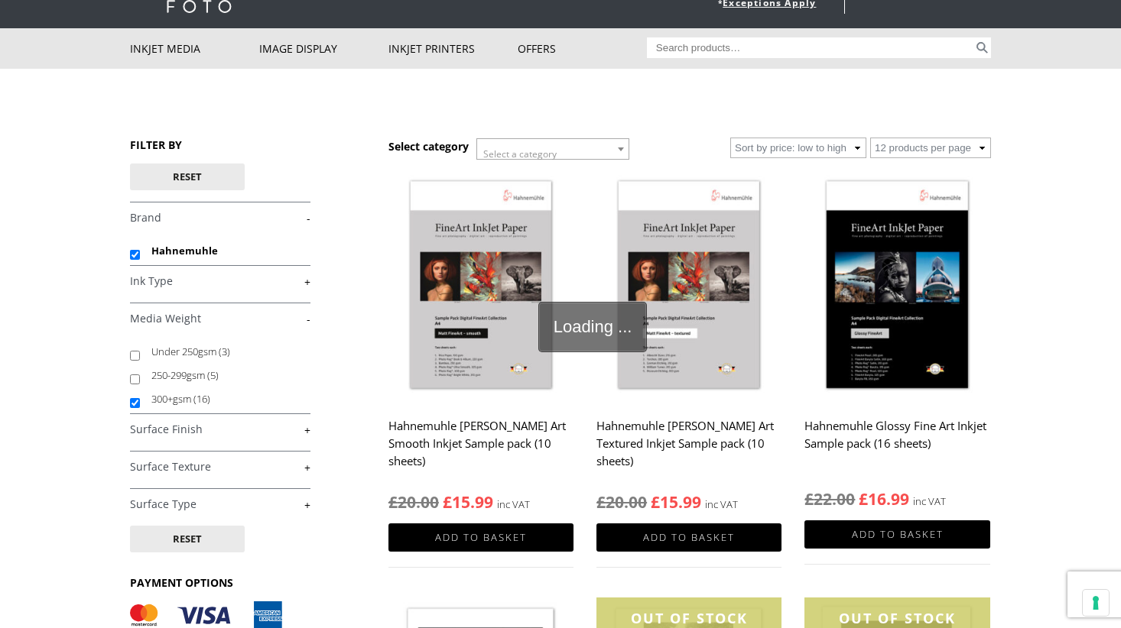
scroll to position [79, 0]
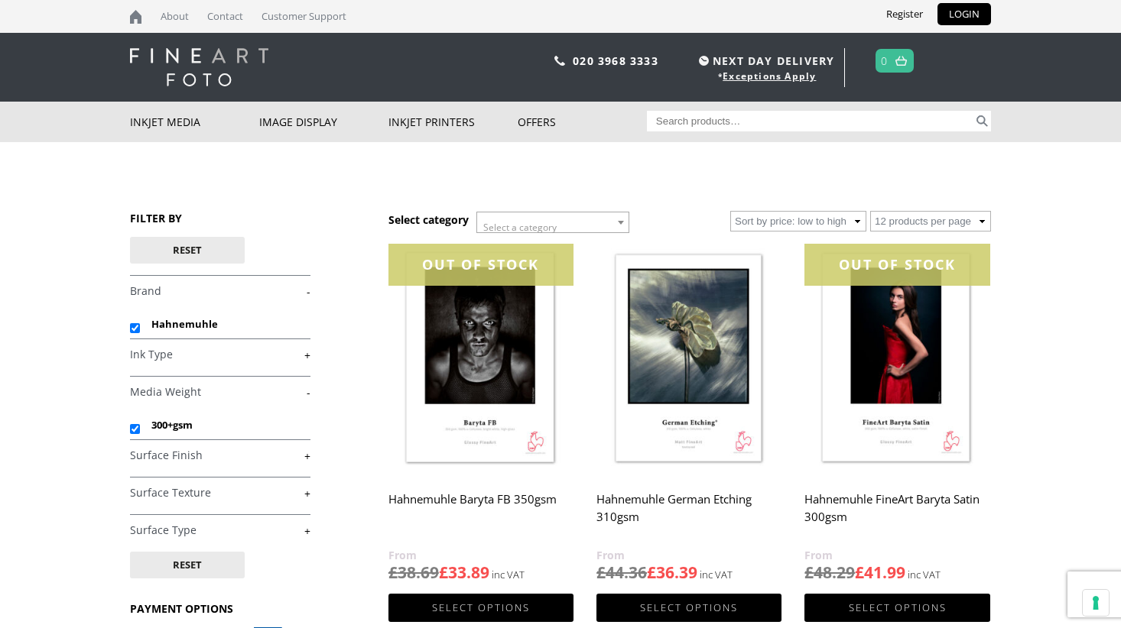
click at [239, 534] on link "+" at bounding box center [220, 531] width 180 height 15
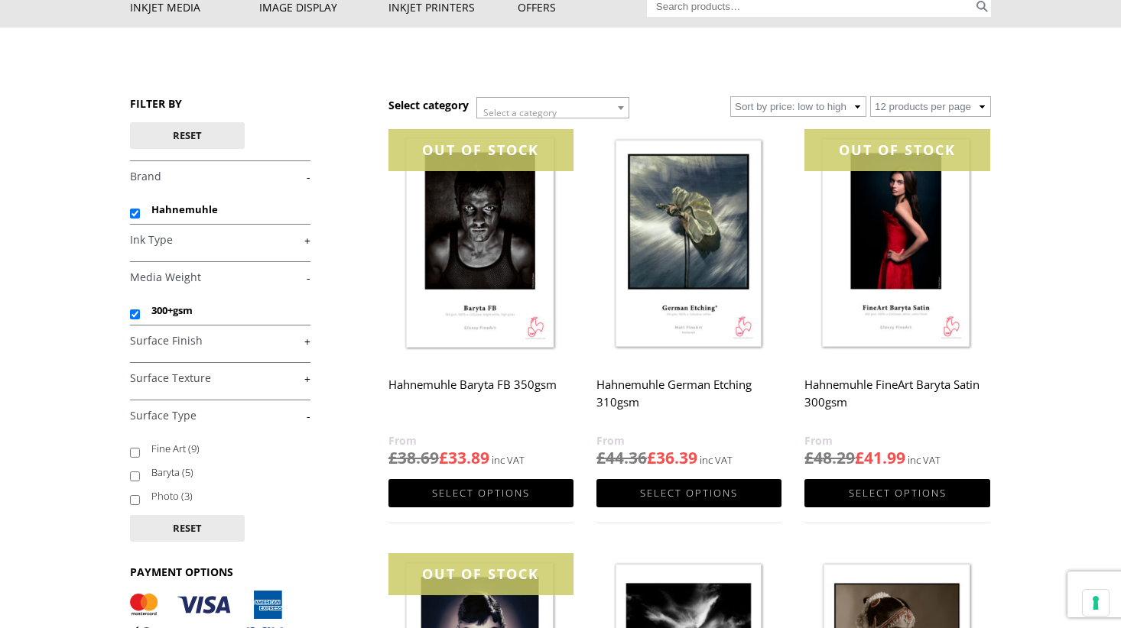
scroll to position [116, 0]
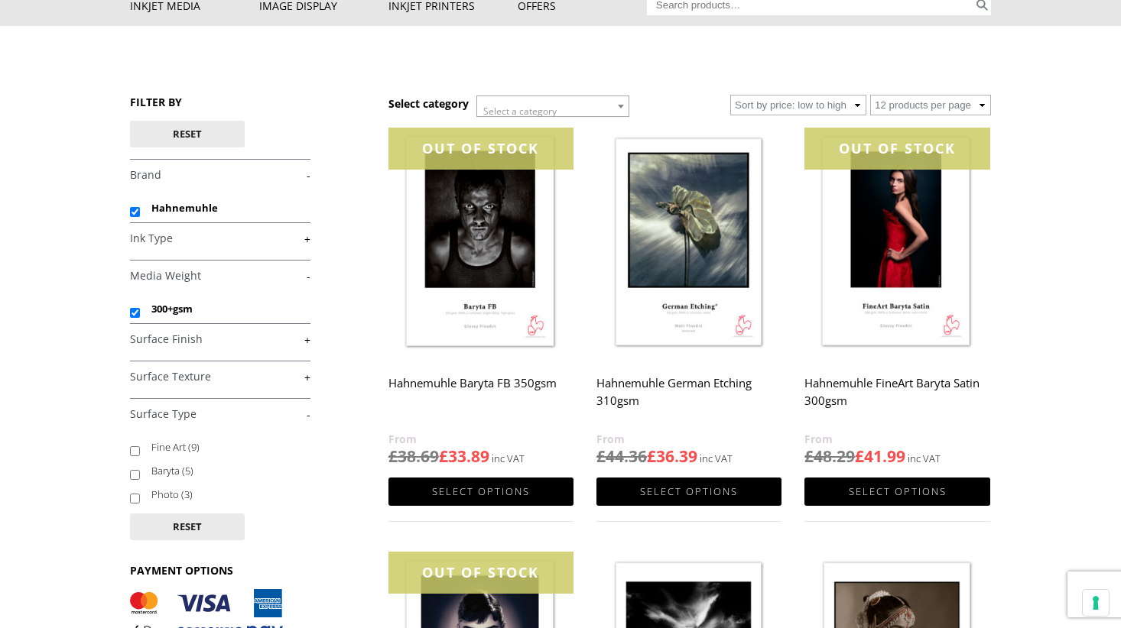
click at [133, 450] on input "Fine Art (9)" at bounding box center [135, 451] width 10 height 10
checkbox input "true"
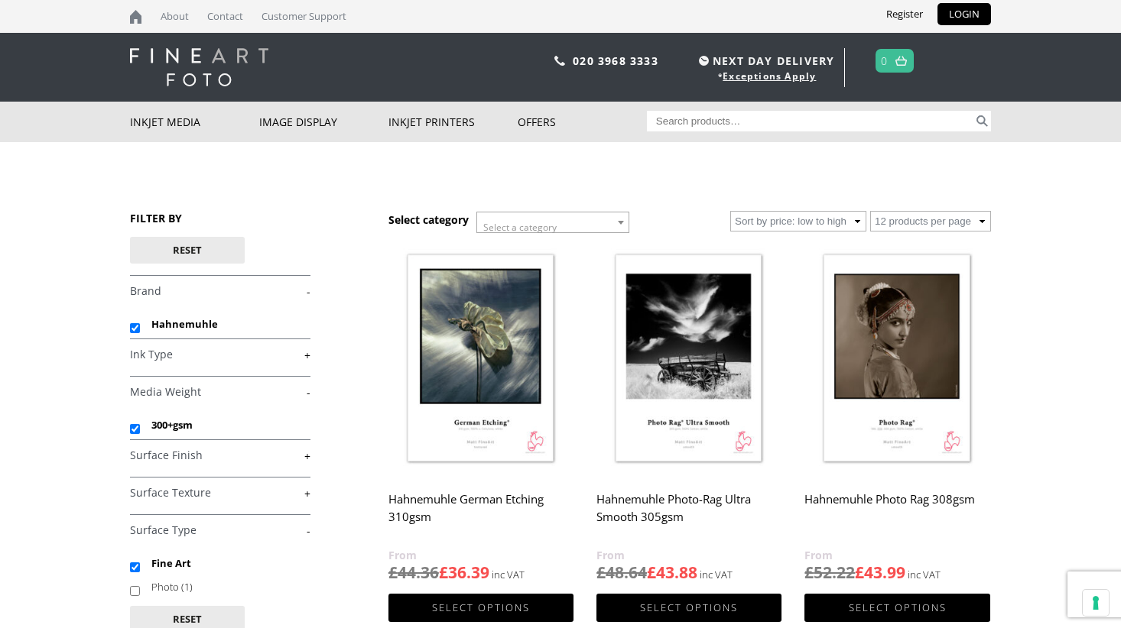
click at [203, 453] on link "+" at bounding box center [220, 456] width 180 height 15
click at [137, 495] on input "Matte (8)" at bounding box center [135, 493] width 10 height 10
checkbox input "true"
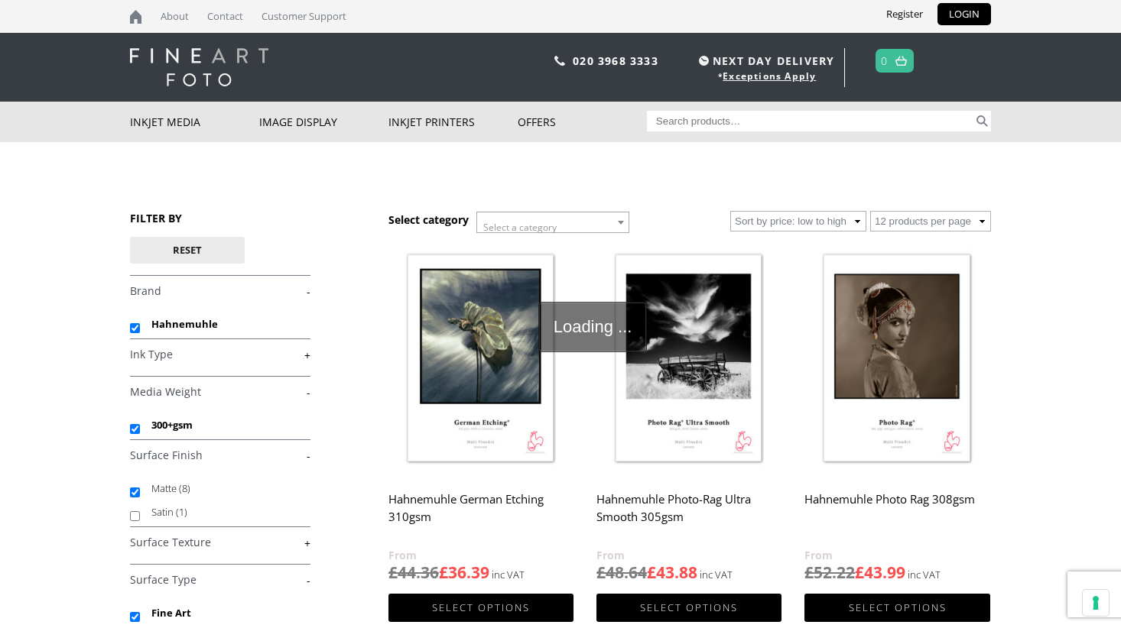
click at [208, 542] on link "+" at bounding box center [220, 543] width 180 height 15
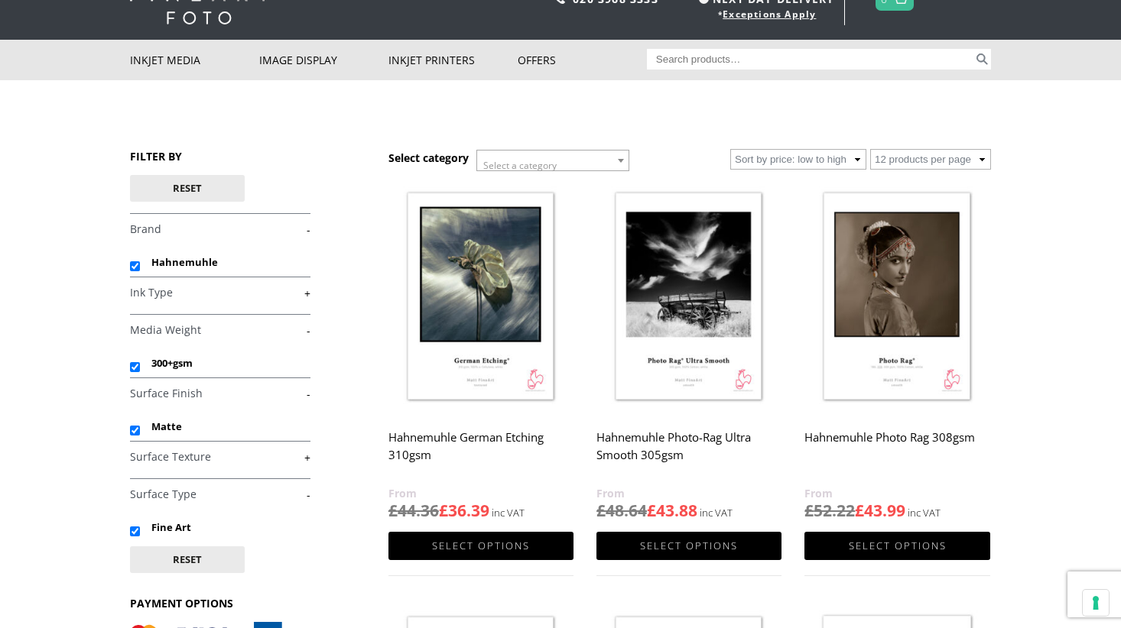
scroll to position [57, 0]
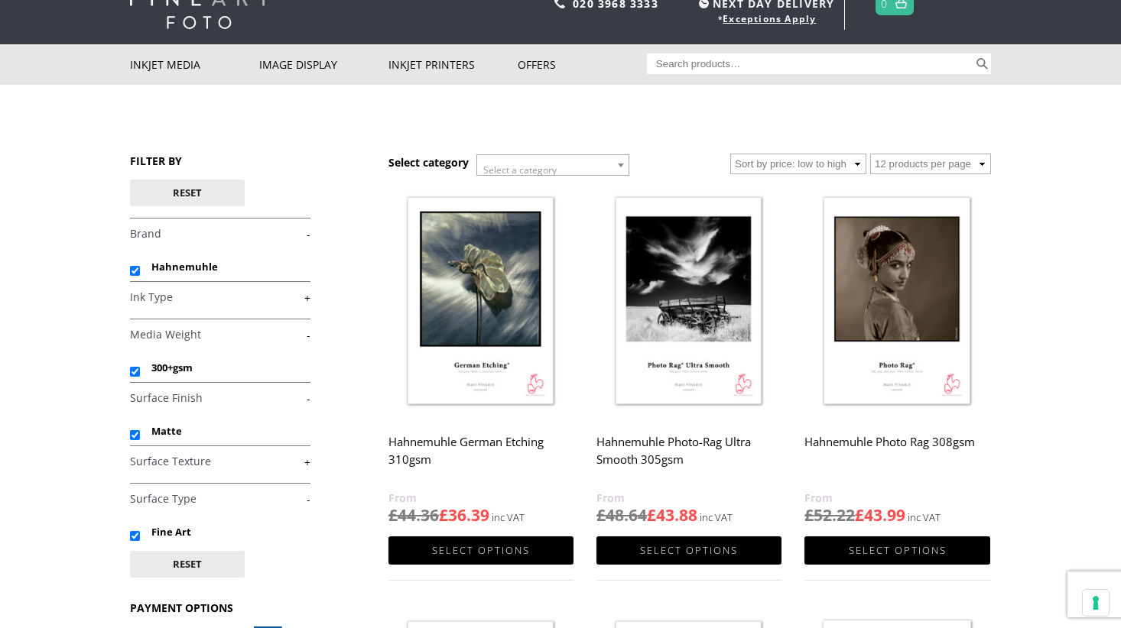
click at [192, 463] on link "+" at bounding box center [220, 462] width 180 height 15
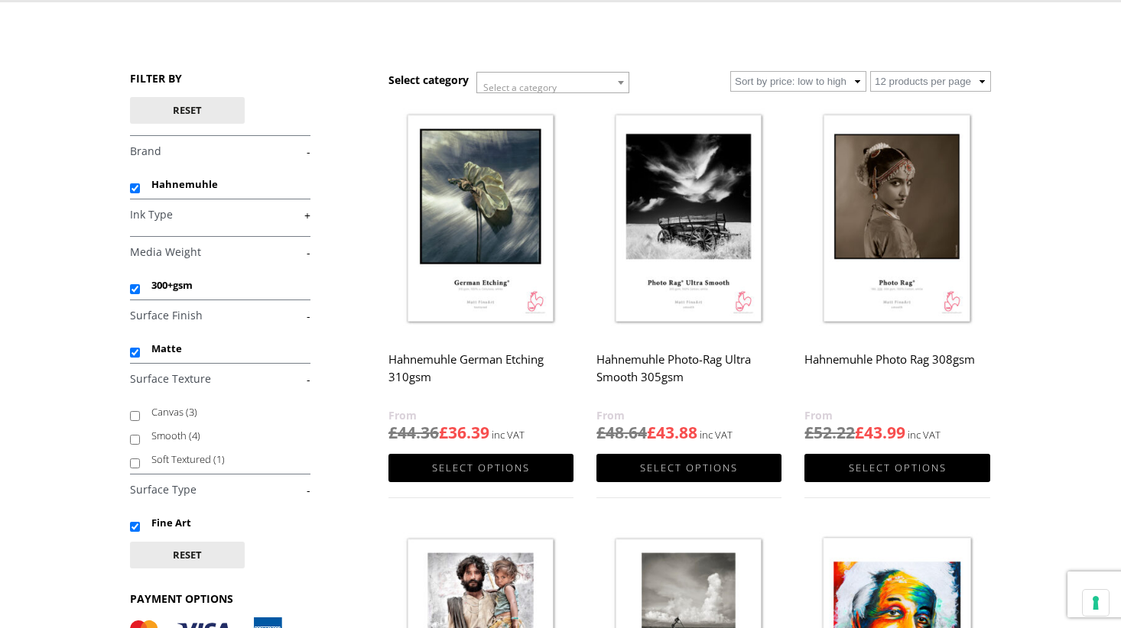
scroll to position [143, 0]
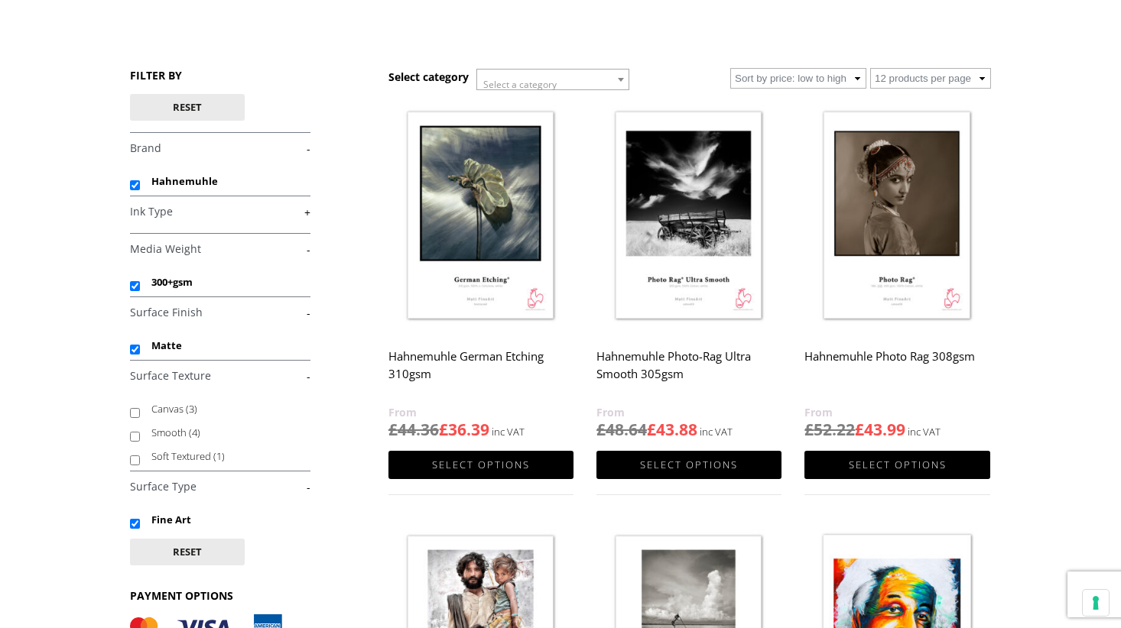
click at [138, 439] on input "Smooth (4)" at bounding box center [135, 437] width 10 height 10
checkbox input "true"
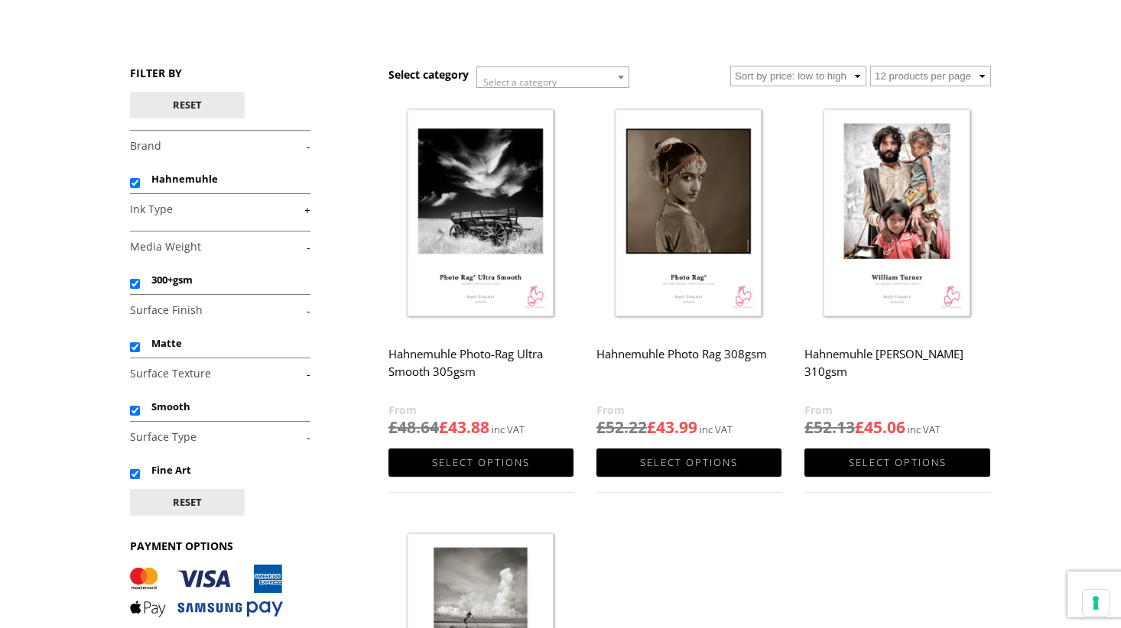
scroll to position [131, 0]
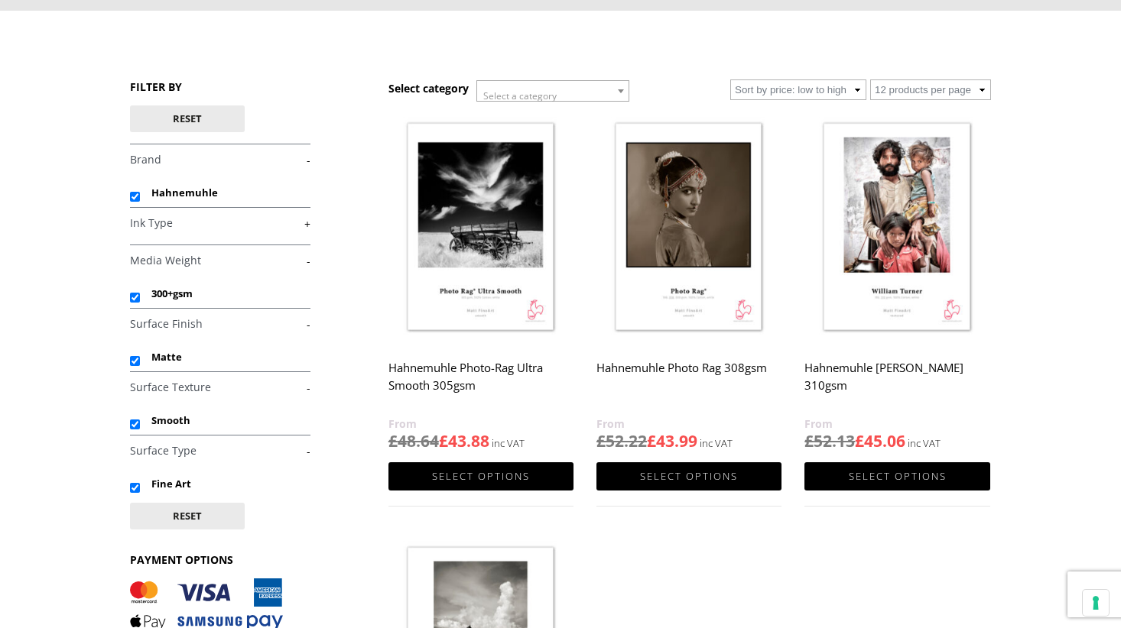
click at [898, 232] on img at bounding box center [896, 228] width 185 height 232
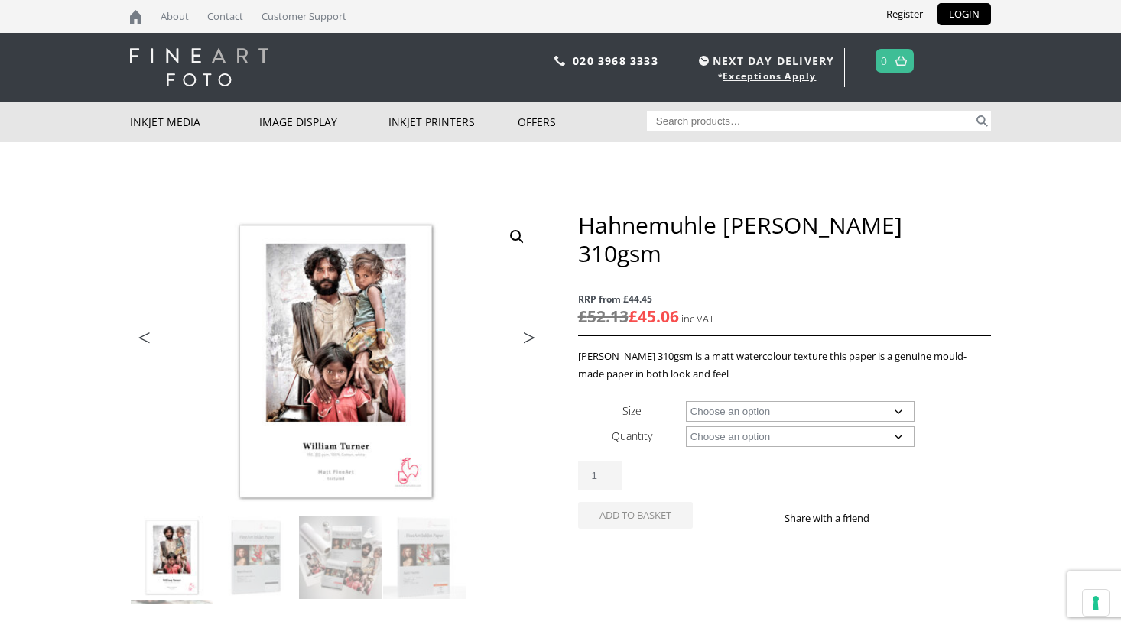
click at [799, 426] on select "Choose an option 25 Sheets 12m" at bounding box center [800, 436] width 229 height 21
select select "25-sheets"
click at [794, 401] on select "Choose an option A4 Sheet A3 Sheet A3+ Sheet A2 Sheet" at bounding box center [800, 411] width 229 height 21
select select "a2-sheet"
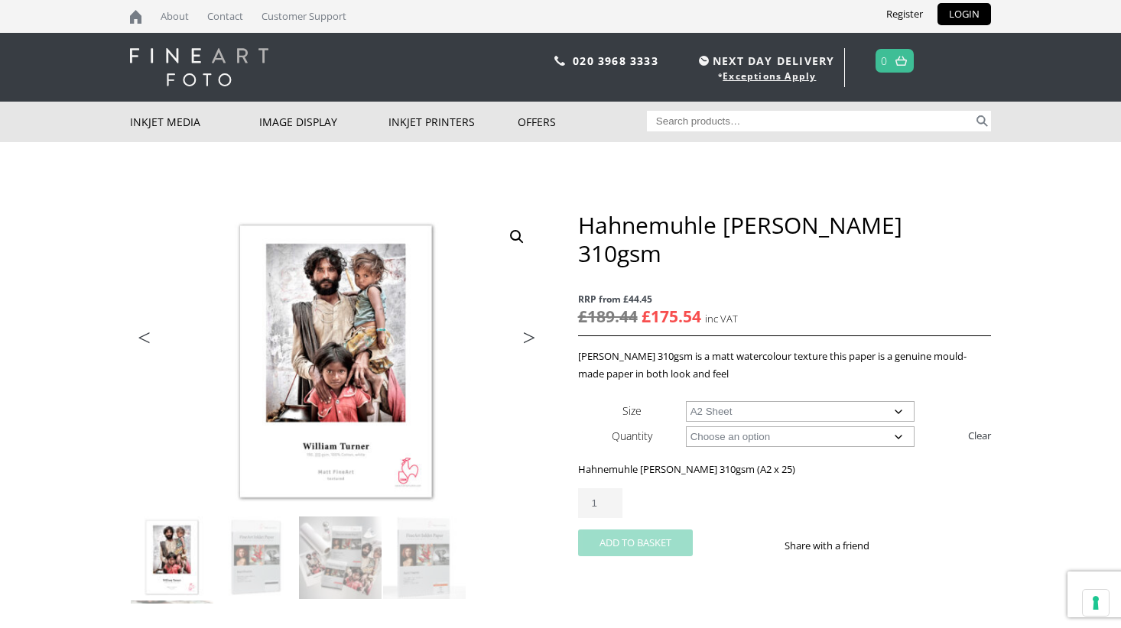
click at [668, 530] on button "Add to basket" at bounding box center [635, 543] width 115 height 27
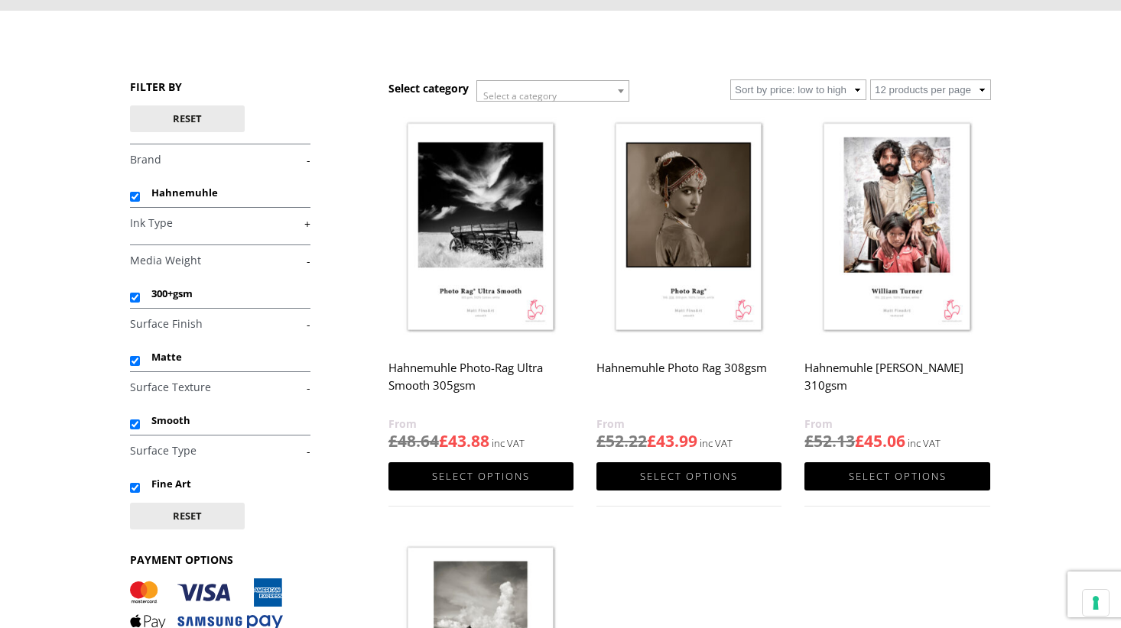
click at [725, 368] on h2 "Hahnemuhle Photo Rag 308gsm" at bounding box center [688, 384] width 185 height 61
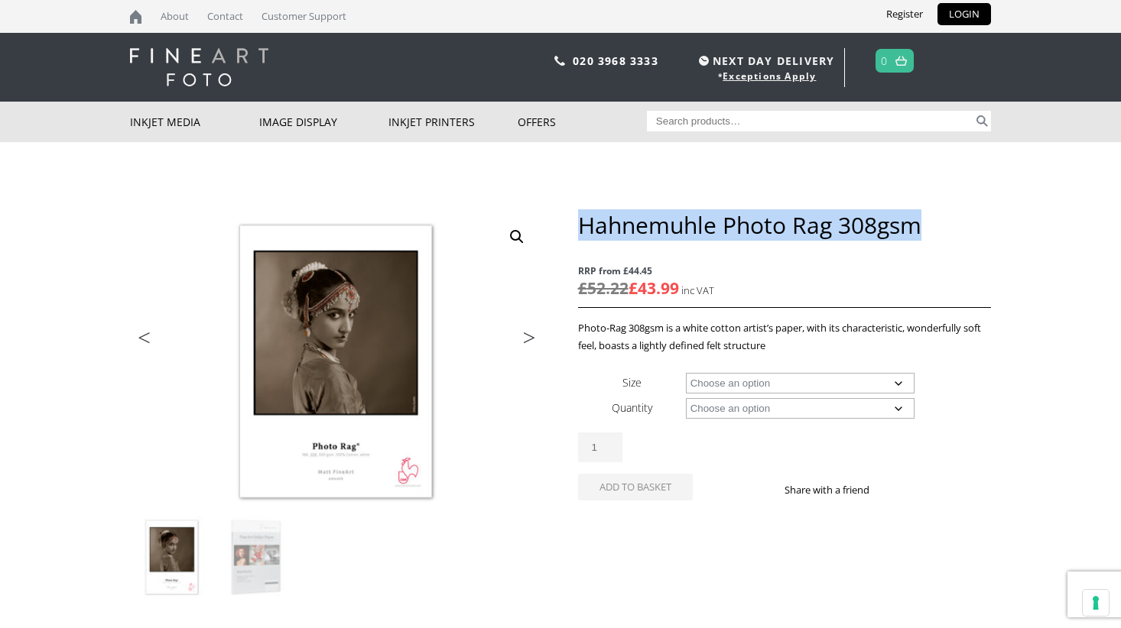
drag, startPoint x: 583, startPoint y: 226, endPoint x: 935, endPoint y: 217, distance: 351.7
click at [935, 217] on h1 "Hahnemuhle Photo Rag 308gsm" at bounding box center [784, 225] width 413 height 28
copy h1 "Hahnemuhle Photo Rag 308gsm"
click at [757, 381] on select "Choose an option A4 Sheet A3 Sheet A3+ Sheet A2 Sheet 17" Wide Roll 24" Wide Ro…" at bounding box center [800, 383] width 229 height 21
select select "a2-sheet"
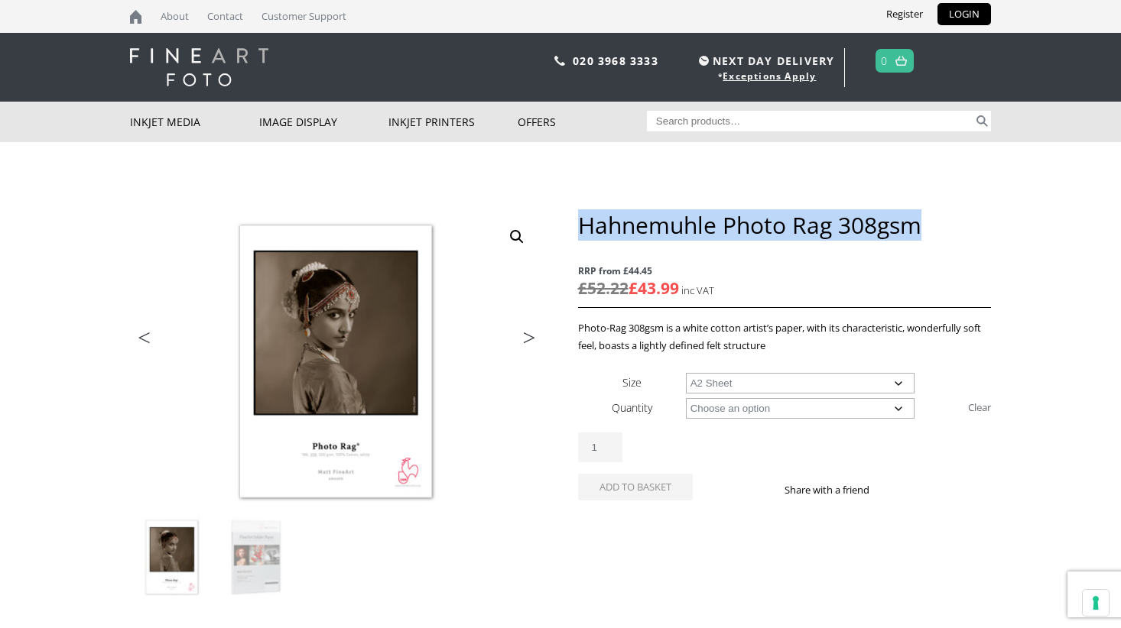
click at [771, 414] on select "Choose an option 25 Sheets" at bounding box center [800, 408] width 229 height 21
select select "25-sheets"
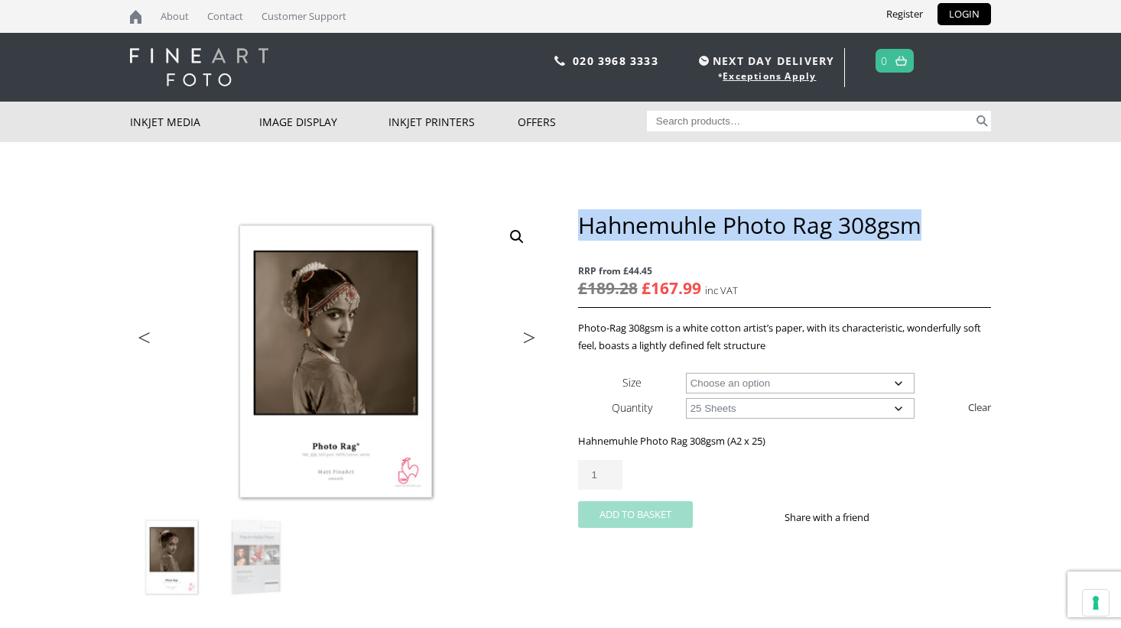
click at [641, 513] on button "Add to basket" at bounding box center [635, 514] width 115 height 27
